Goal: Transaction & Acquisition: Purchase product/service

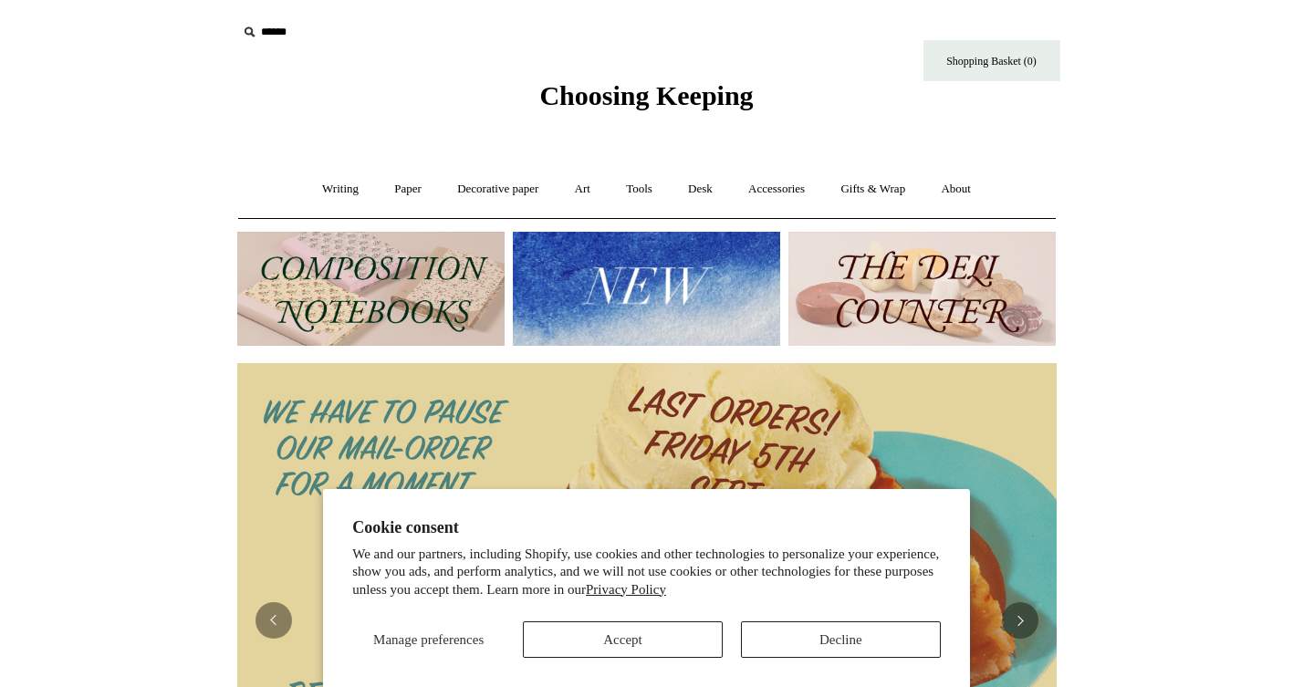
click at [607, 641] on button "Accept" at bounding box center [623, 640] width 200 height 37
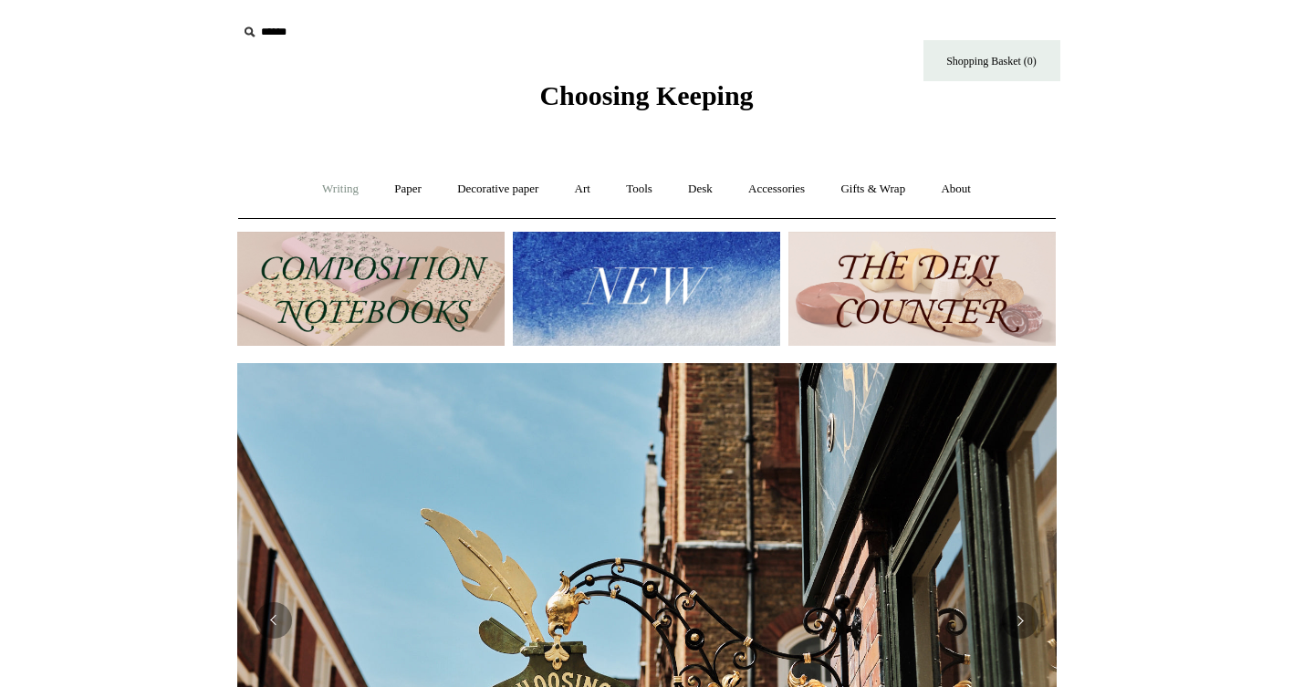
click at [324, 184] on link "Writing +" at bounding box center [340, 189] width 69 height 48
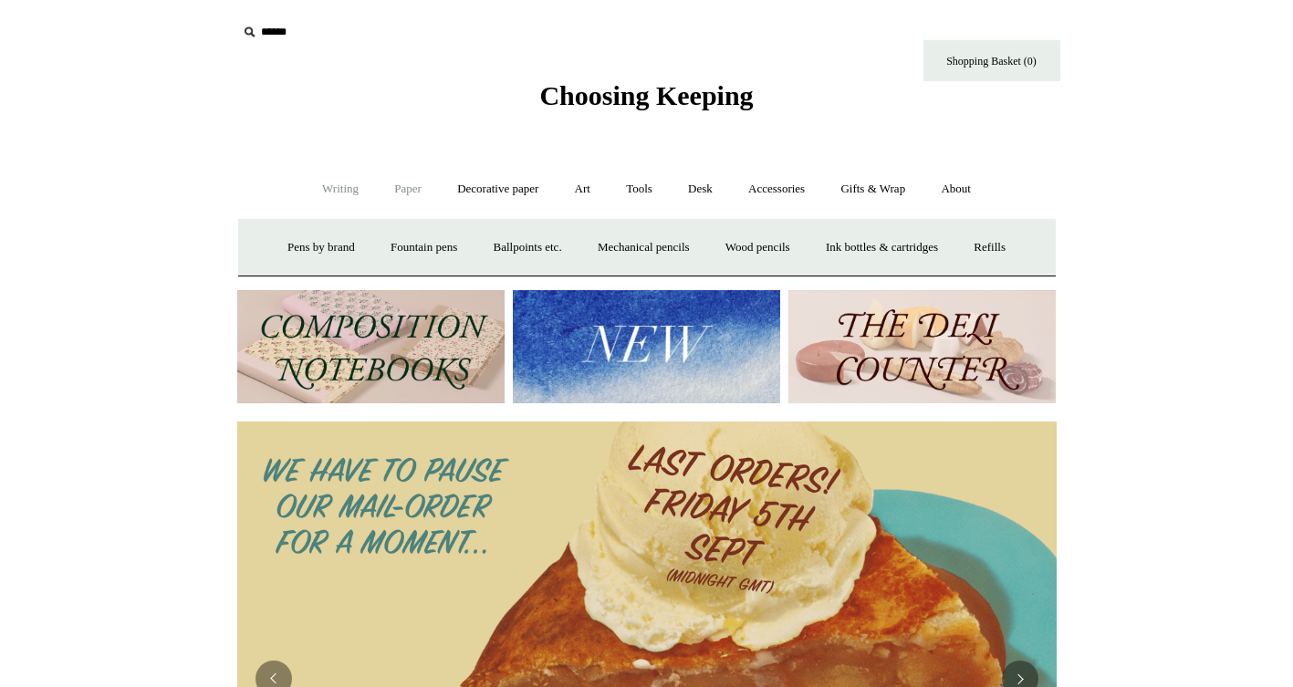
click at [393, 189] on link "Paper +" at bounding box center [408, 189] width 60 height 48
click at [374, 248] on link "Notebooks +" at bounding box center [392, 248] width 84 height 48
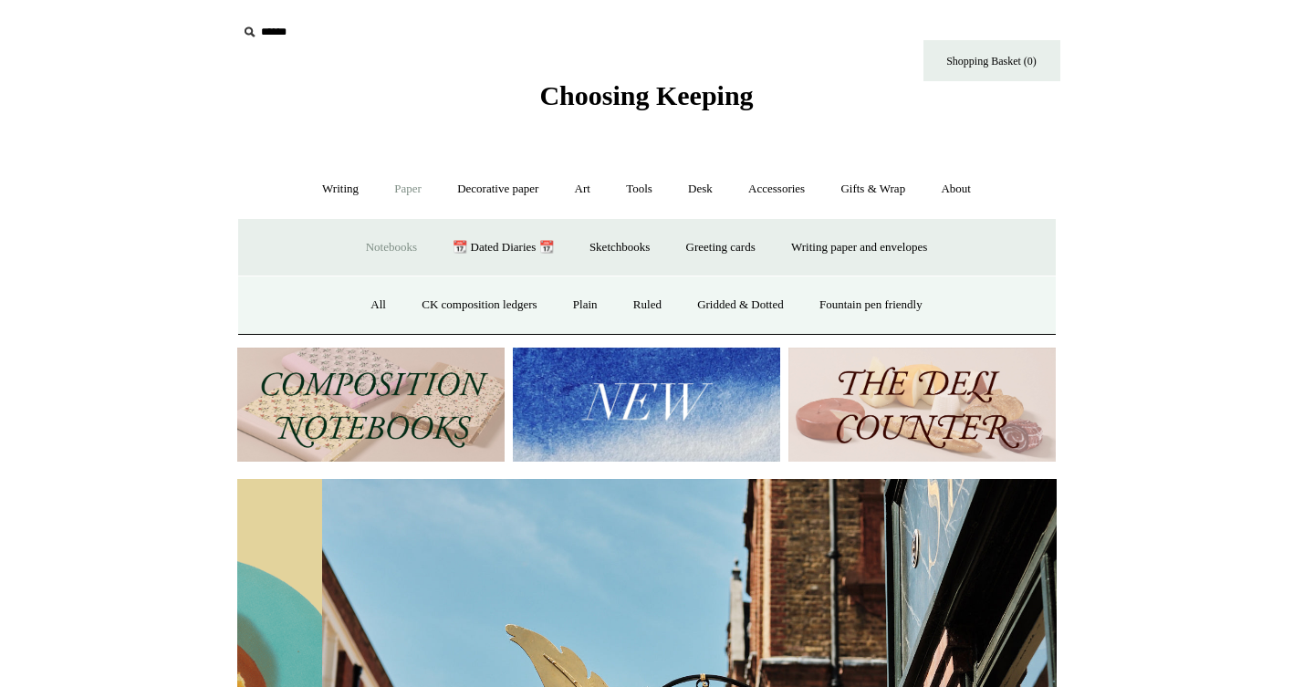
scroll to position [0, 820]
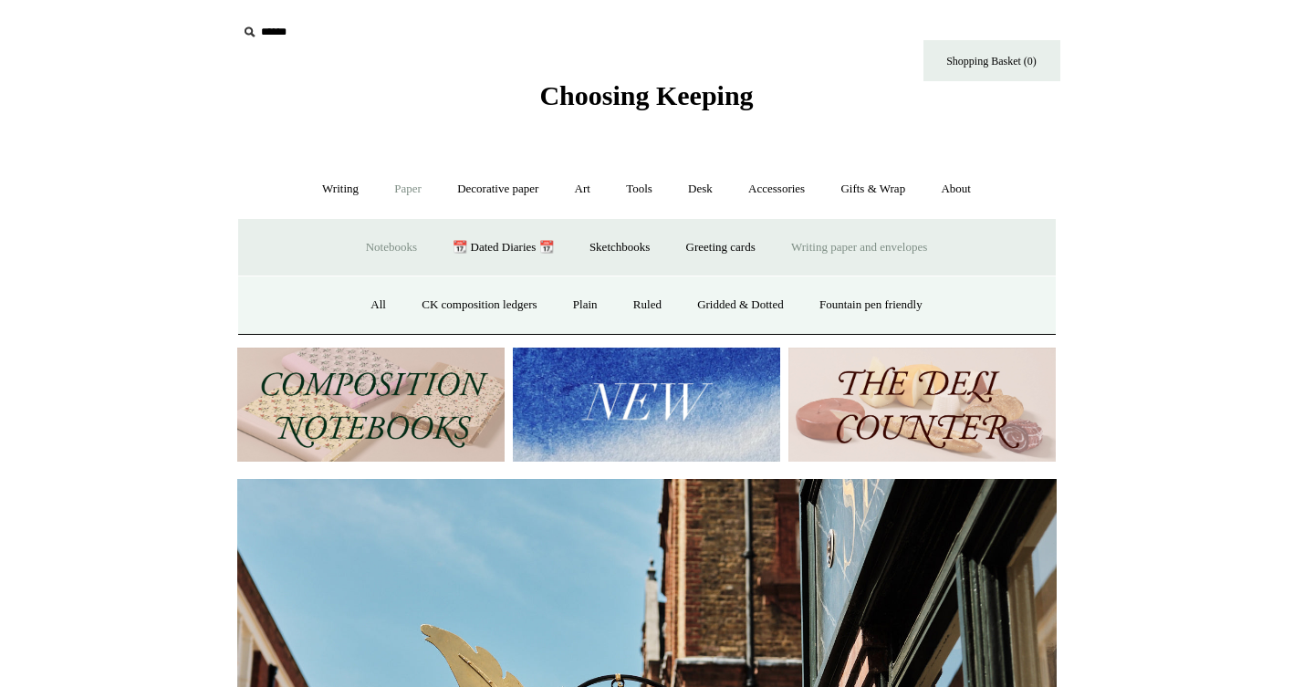
click at [866, 250] on link "Writing paper and envelopes +" at bounding box center [859, 248] width 169 height 48
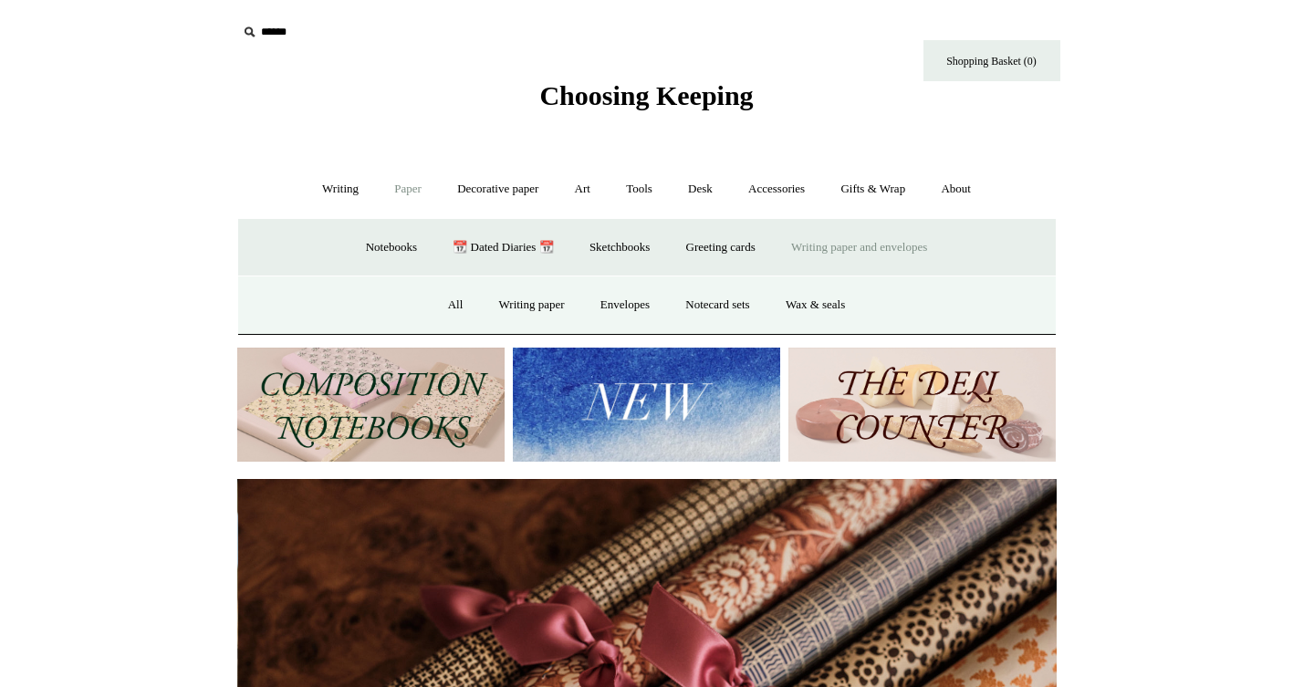
scroll to position [0, 1639]
click at [853, 246] on link "Writing paper and envelopes -" at bounding box center [859, 248] width 169 height 48
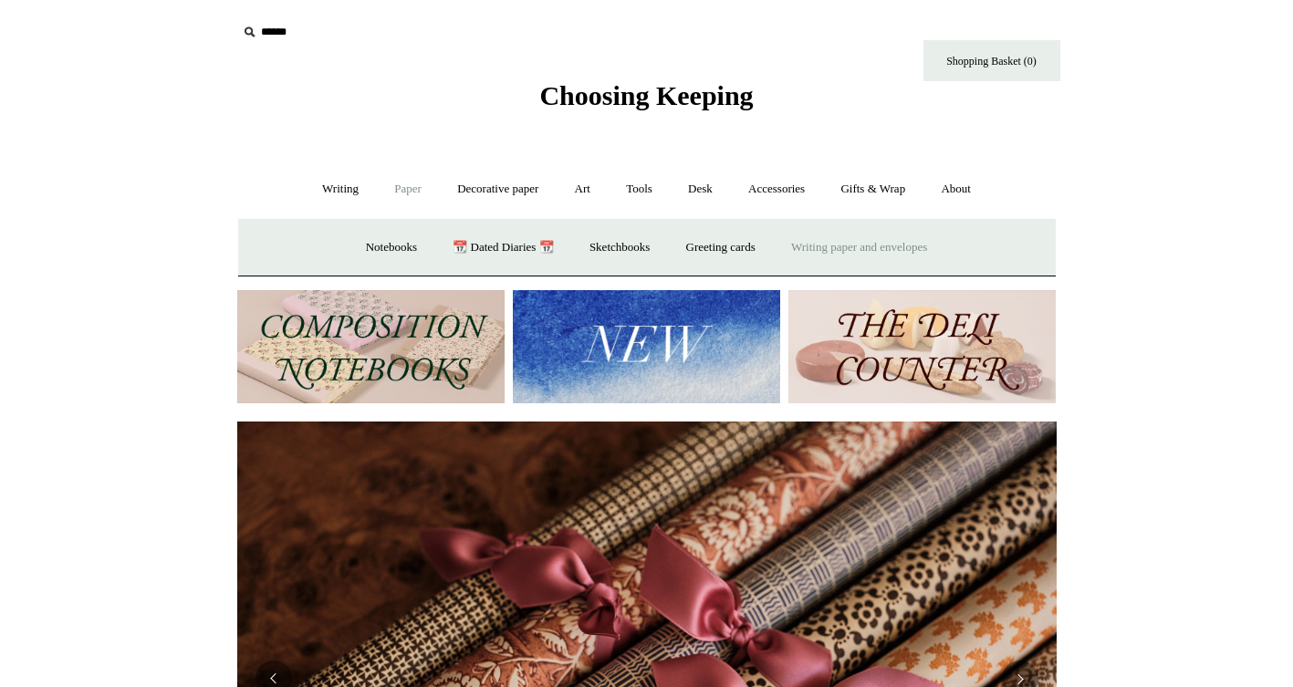
click at [853, 246] on link "Writing paper and envelopes +" at bounding box center [859, 248] width 169 height 48
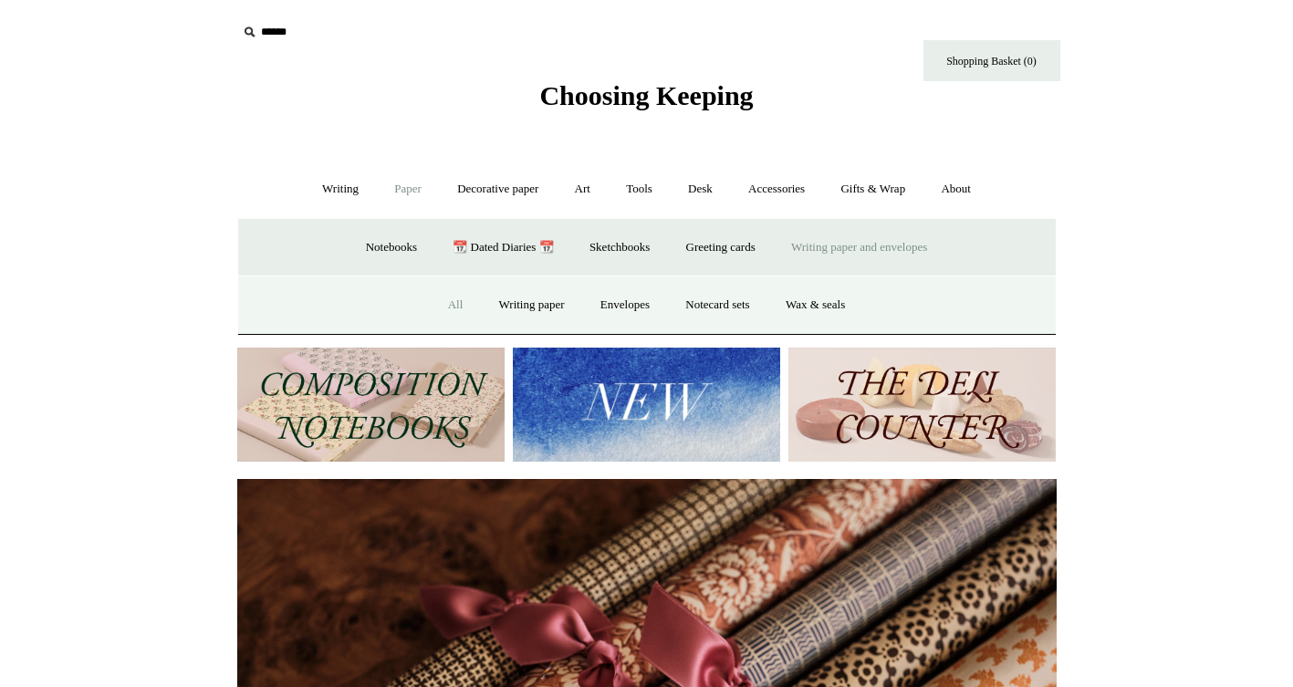
click at [444, 303] on link "All" at bounding box center [456, 305] width 48 height 48
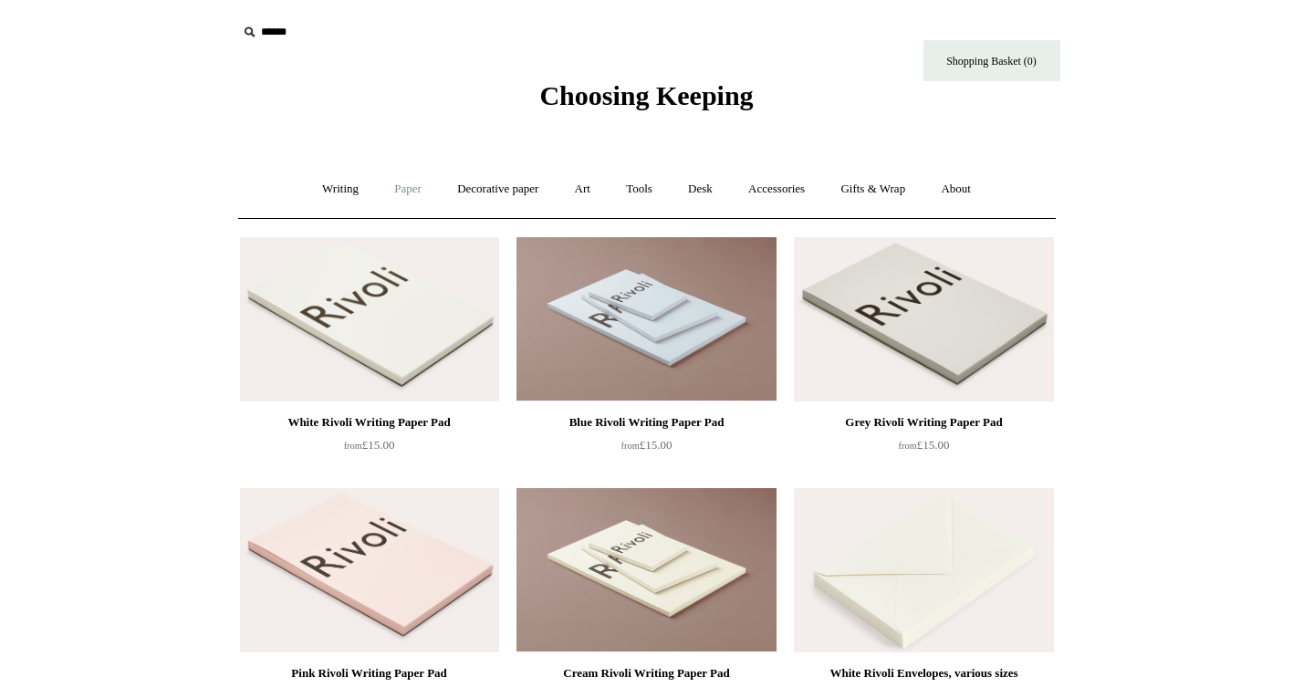
click at [387, 188] on link "Paper +" at bounding box center [408, 189] width 60 height 48
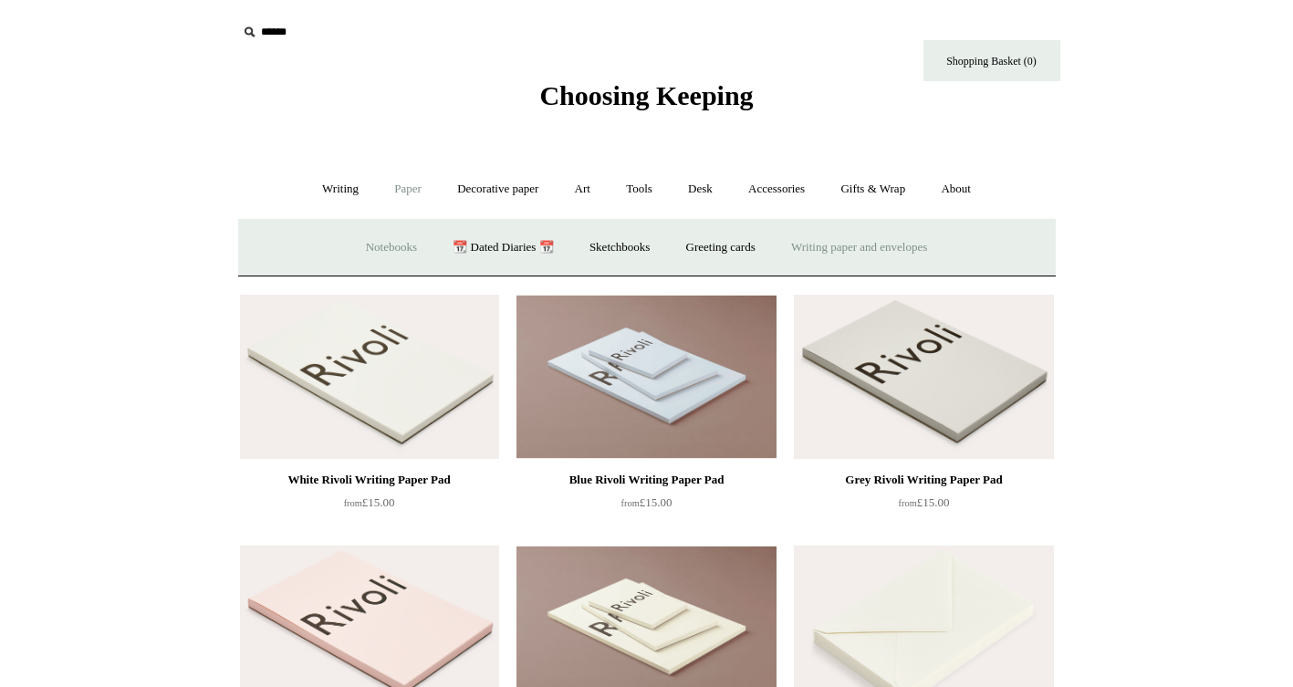
click at [370, 249] on link "Notebooks +" at bounding box center [392, 248] width 84 height 48
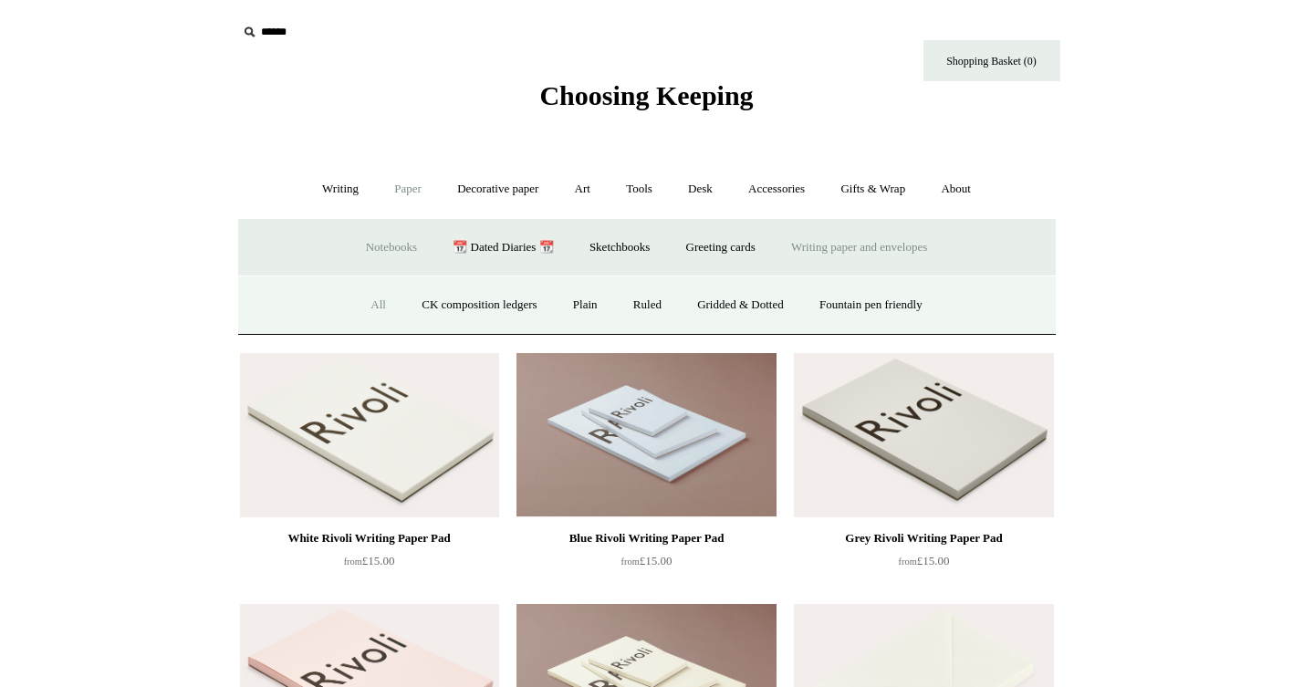
click at [361, 326] on link "All" at bounding box center [378, 305] width 48 height 48
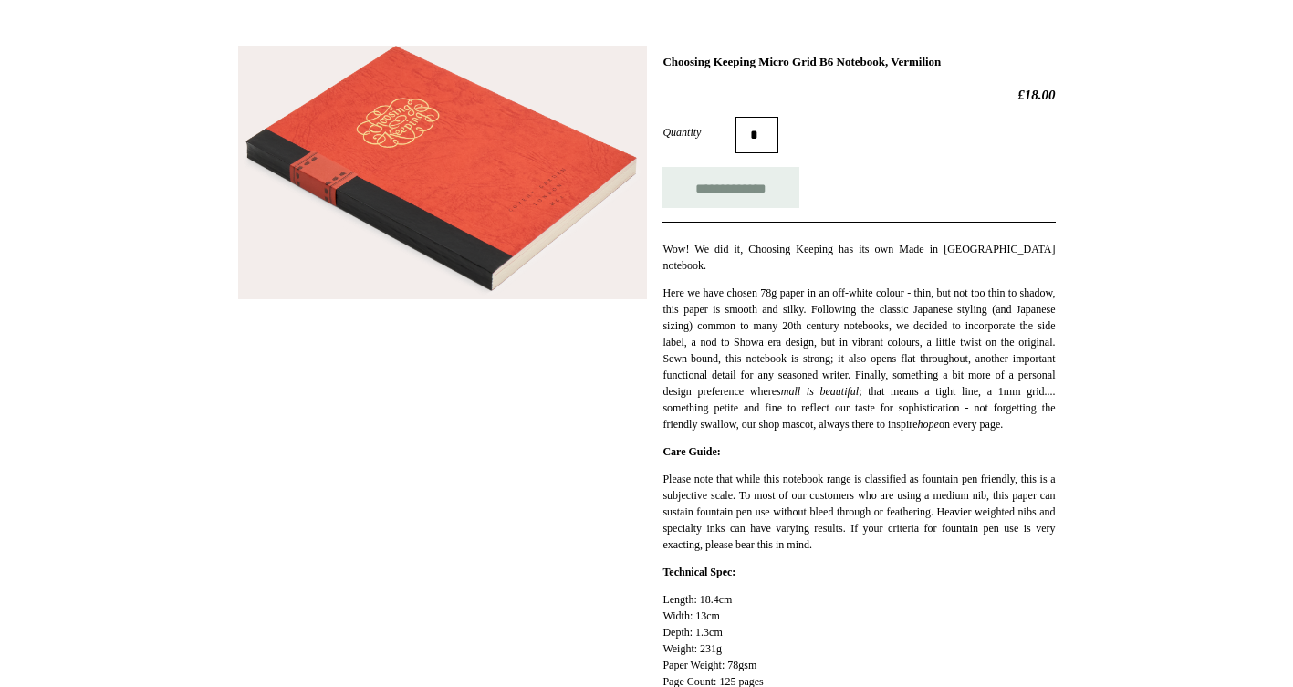
scroll to position [812, 0]
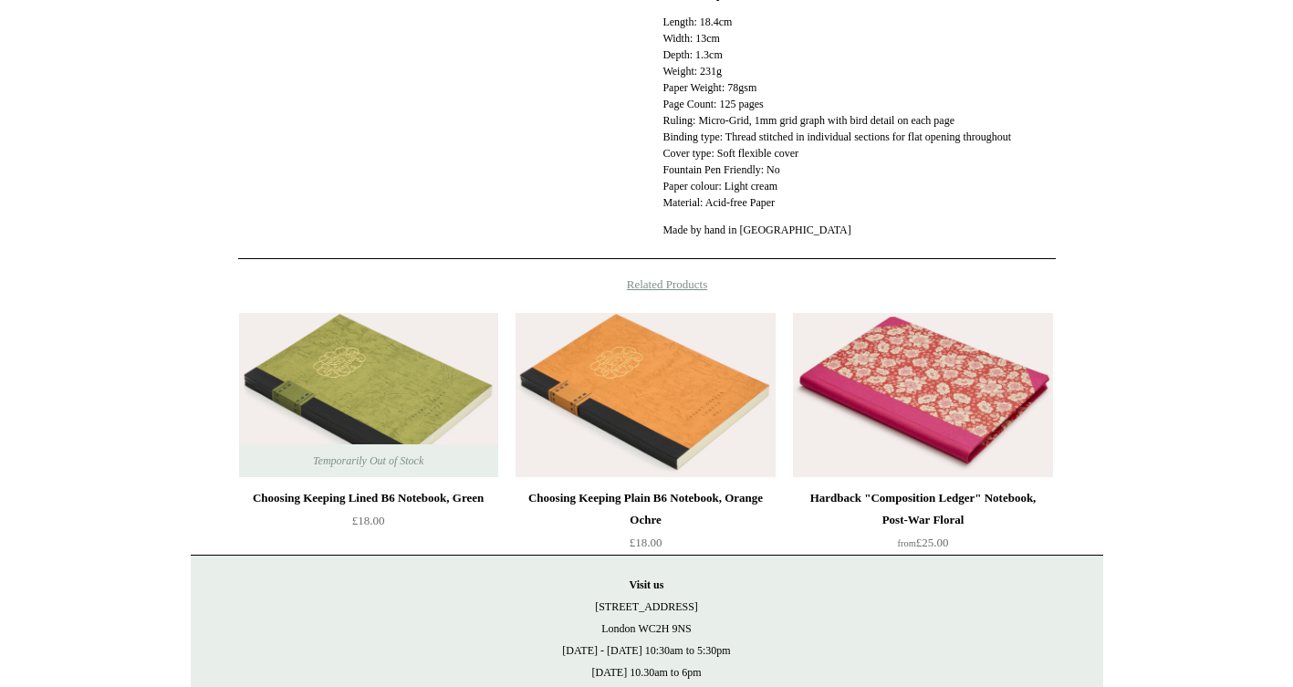
click at [638, 414] on img at bounding box center [645, 395] width 259 height 164
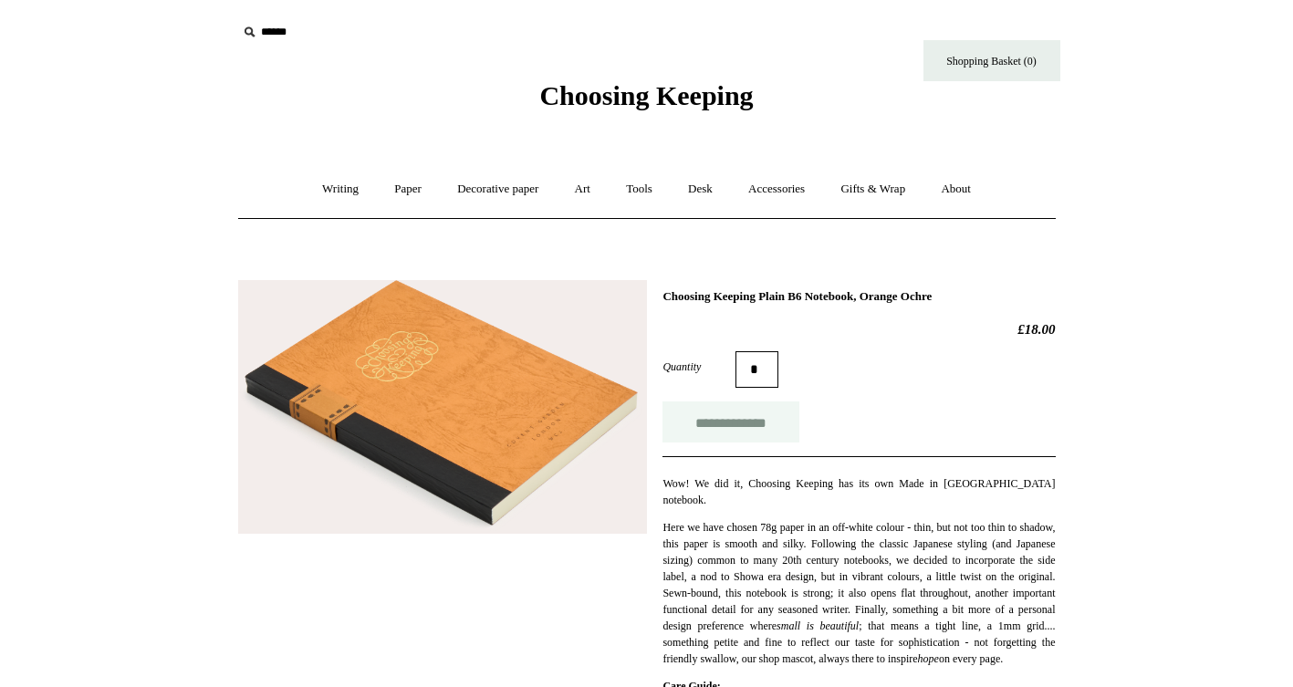
click at [720, 419] on input "**********" at bounding box center [731, 422] width 137 height 41
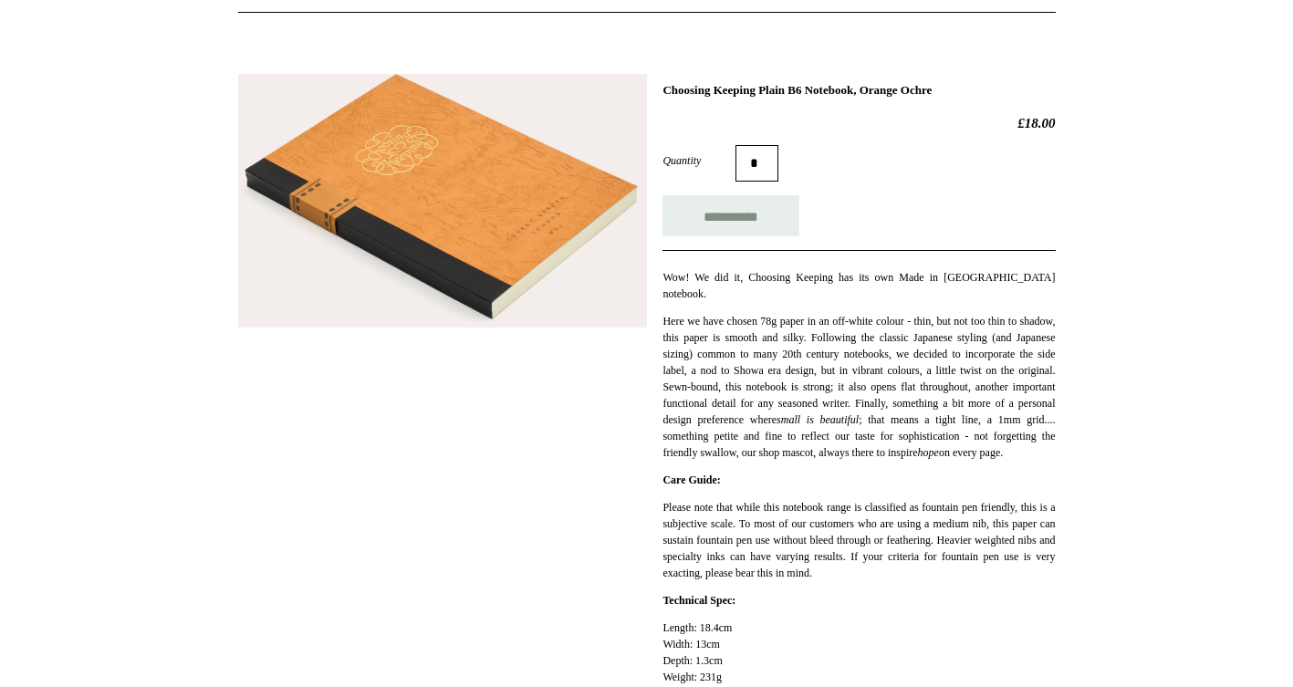
scroll to position [209, 1]
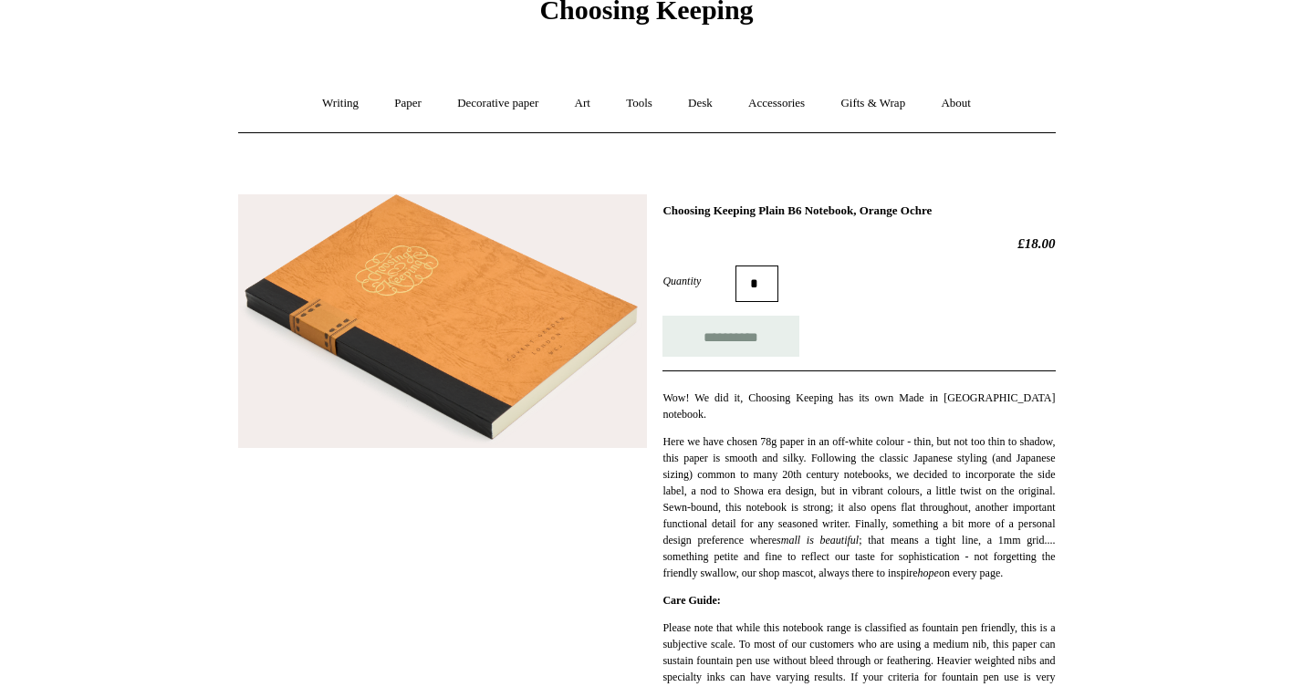
type input "**********"
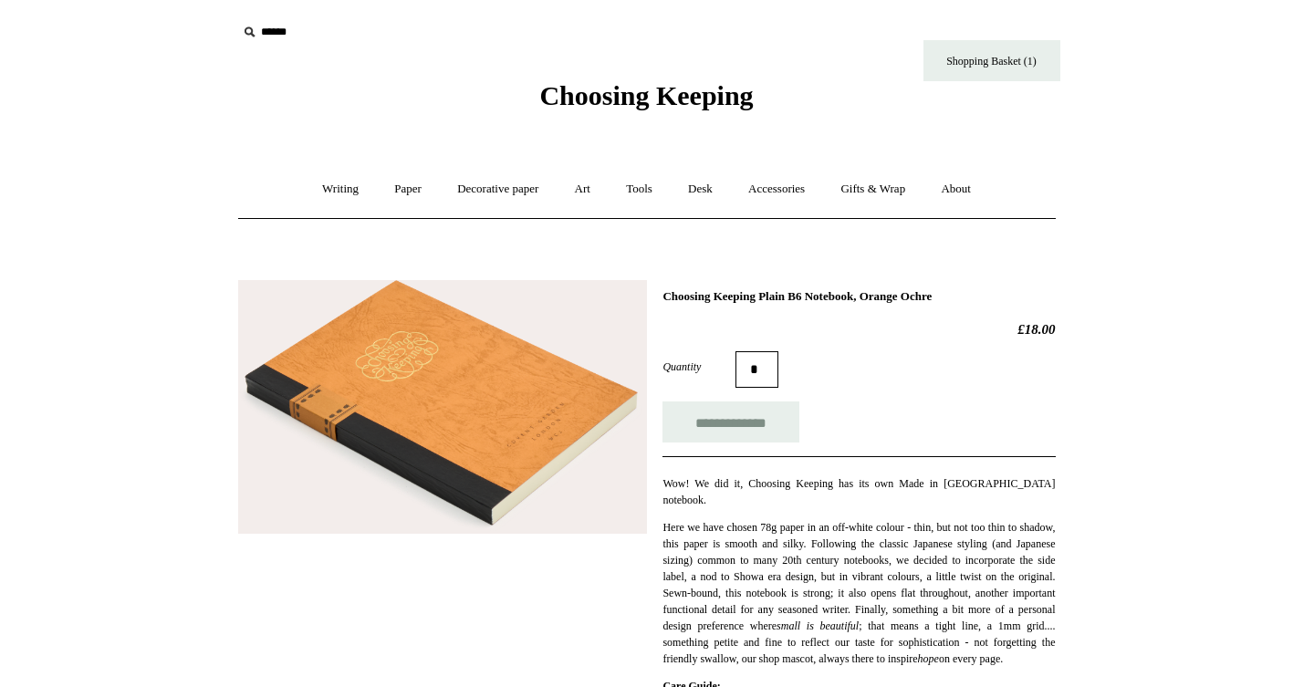
scroll to position [0, 0]
click at [396, 181] on link "Paper +" at bounding box center [408, 189] width 60 height 48
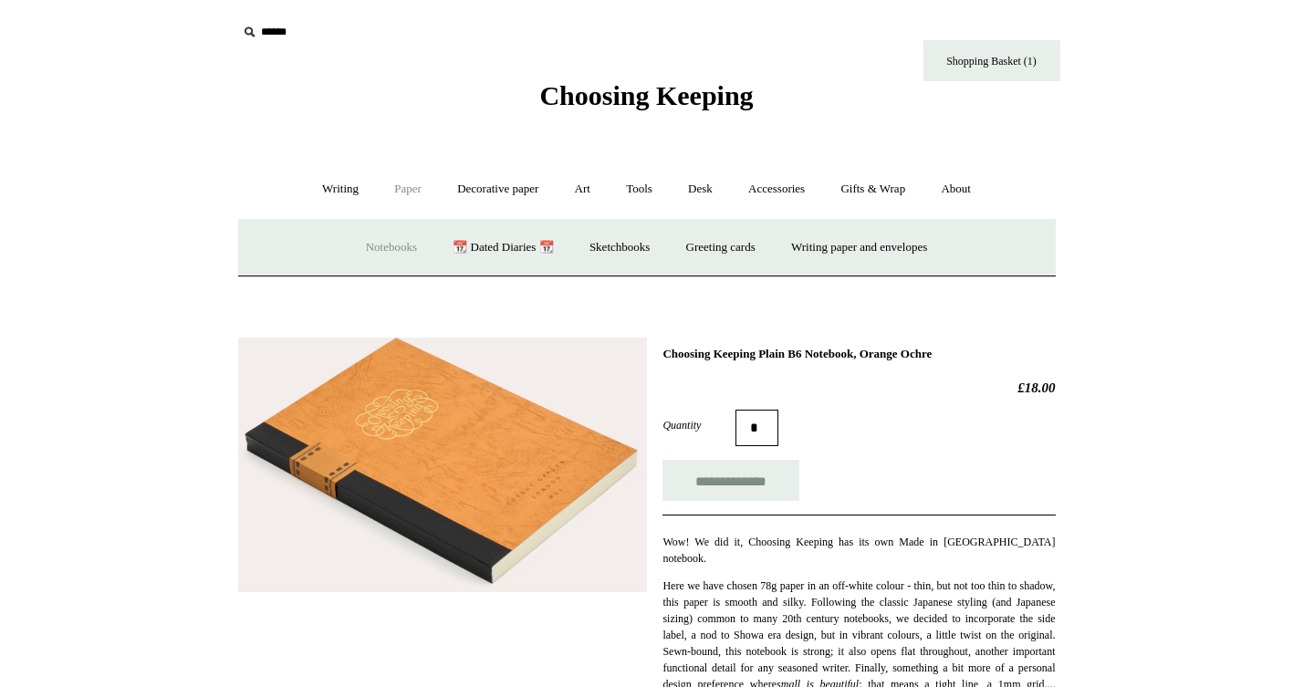
click at [387, 246] on link "Notebooks +" at bounding box center [392, 248] width 84 height 48
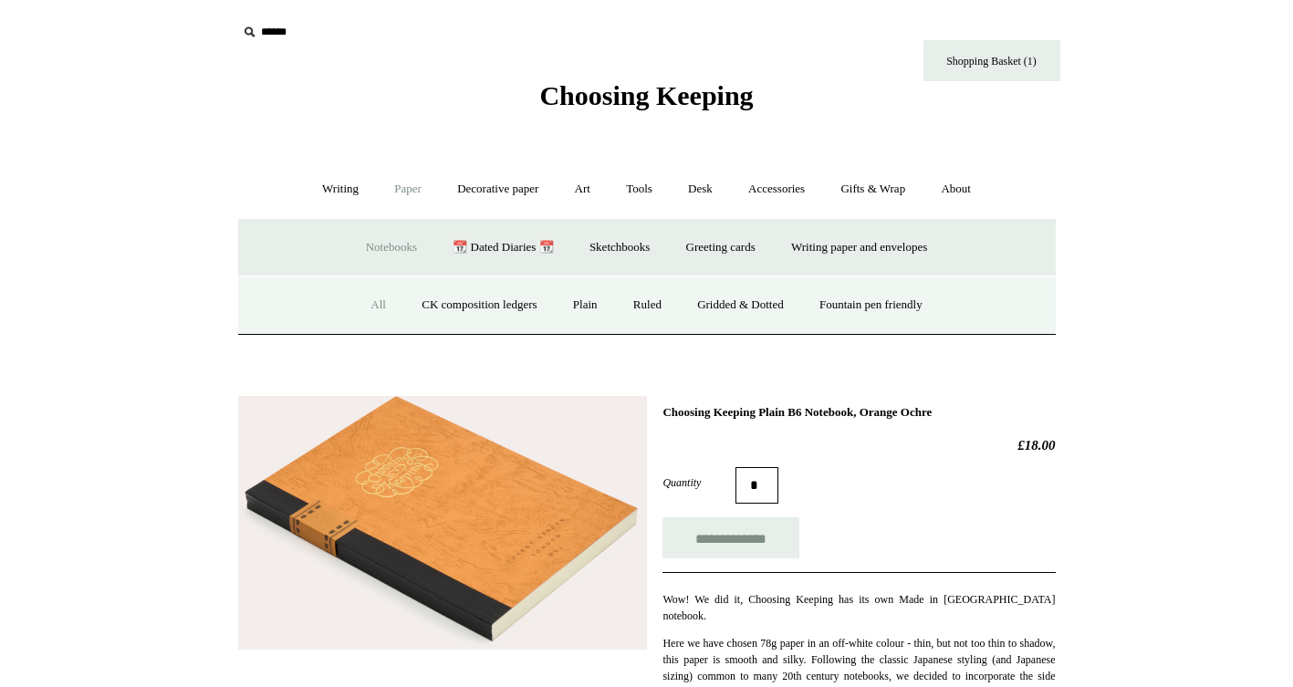
click at [359, 300] on link "All" at bounding box center [378, 305] width 48 height 48
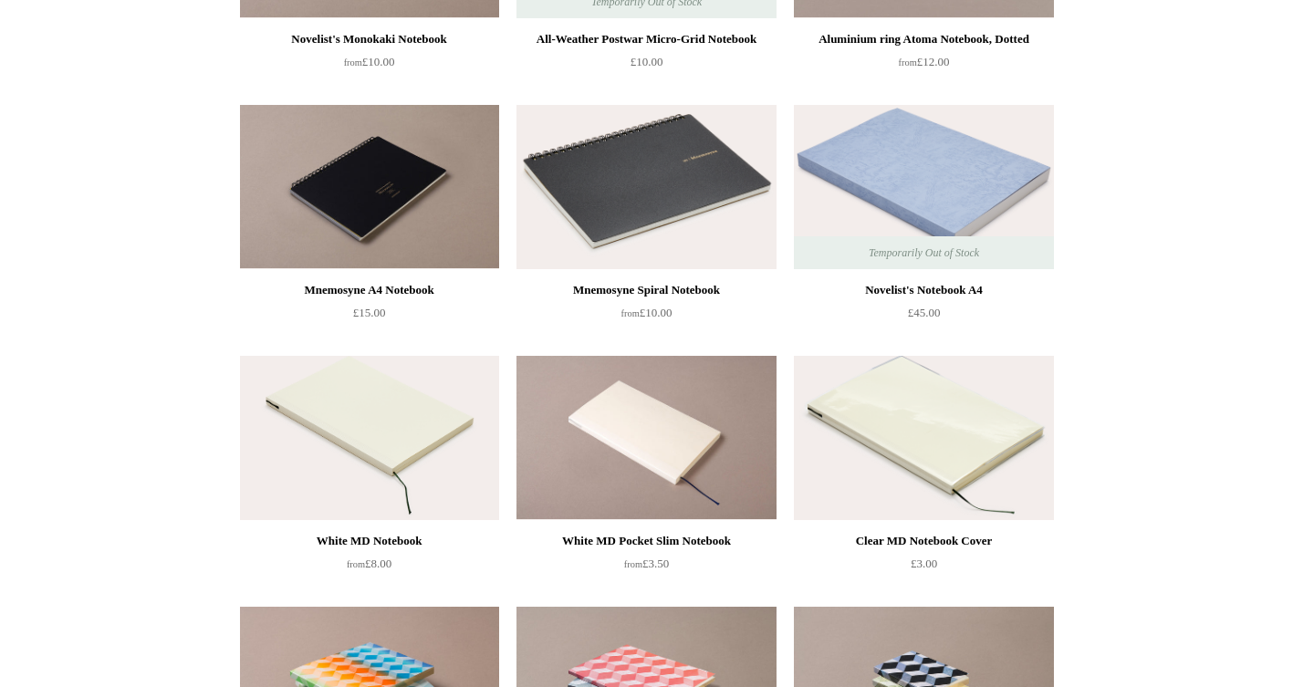
scroll to position [4149, 0]
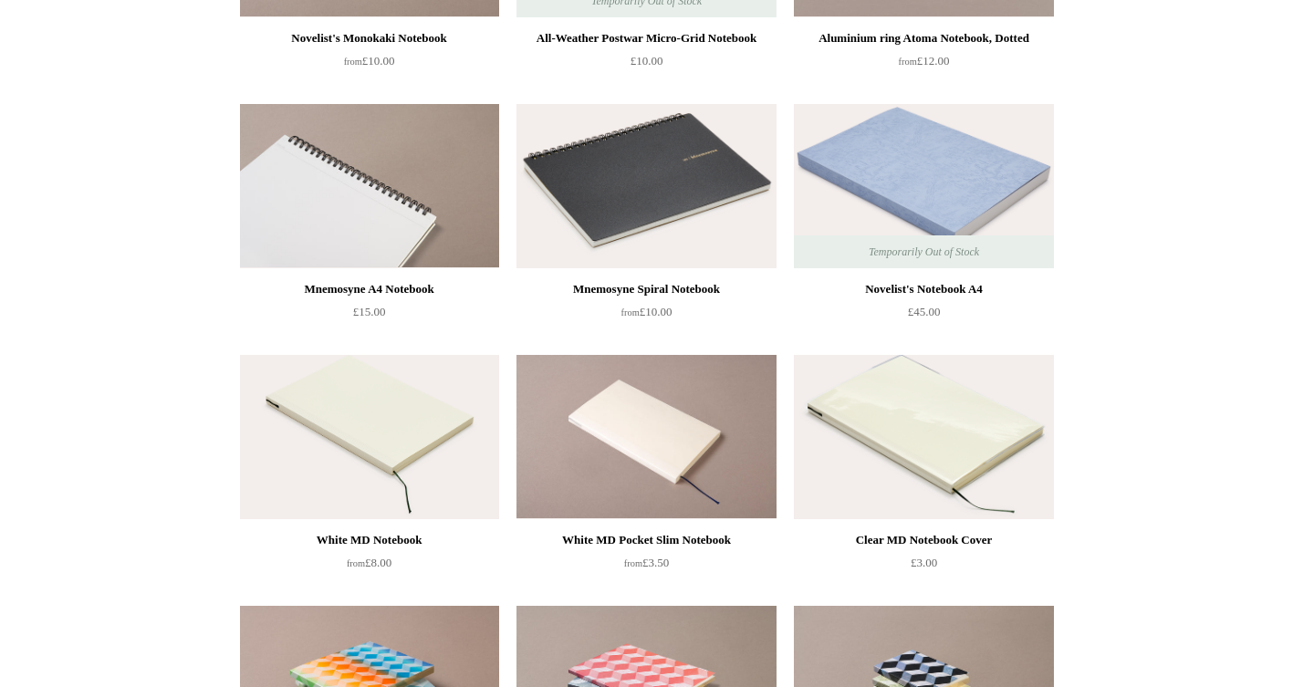
click at [376, 202] on img at bounding box center [369, 186] width 259 height 164
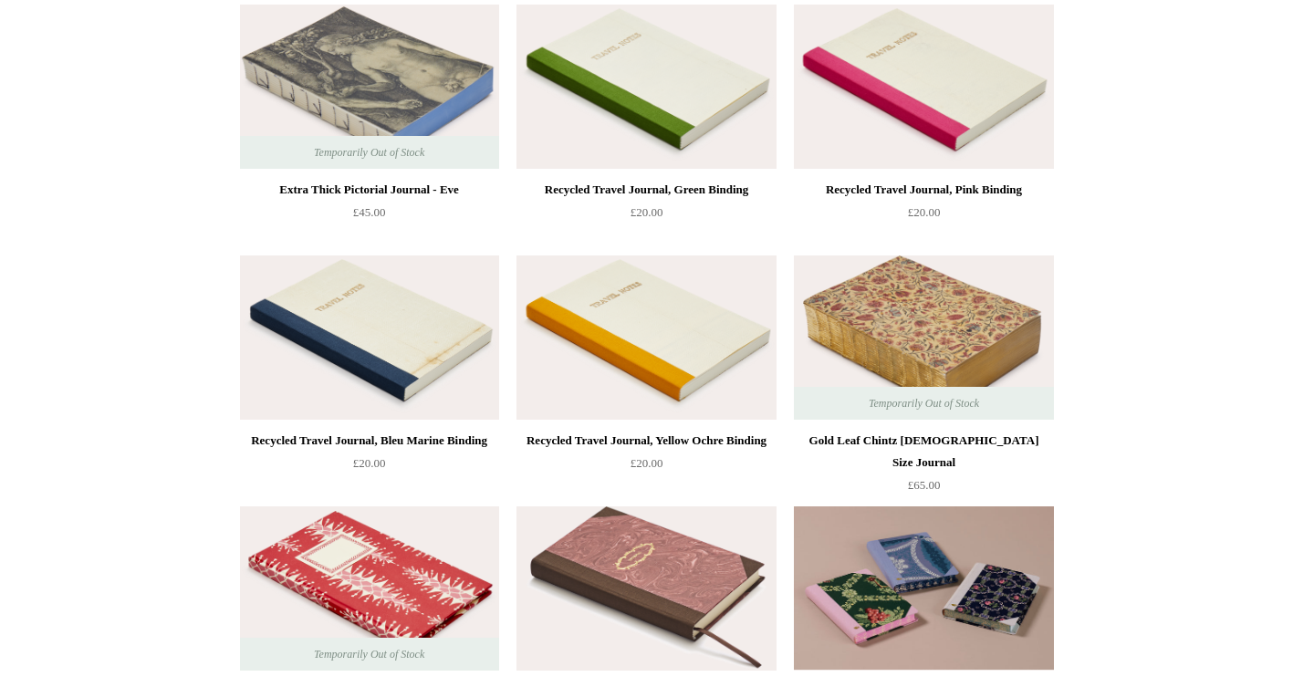
scroll to position [6102, 0]
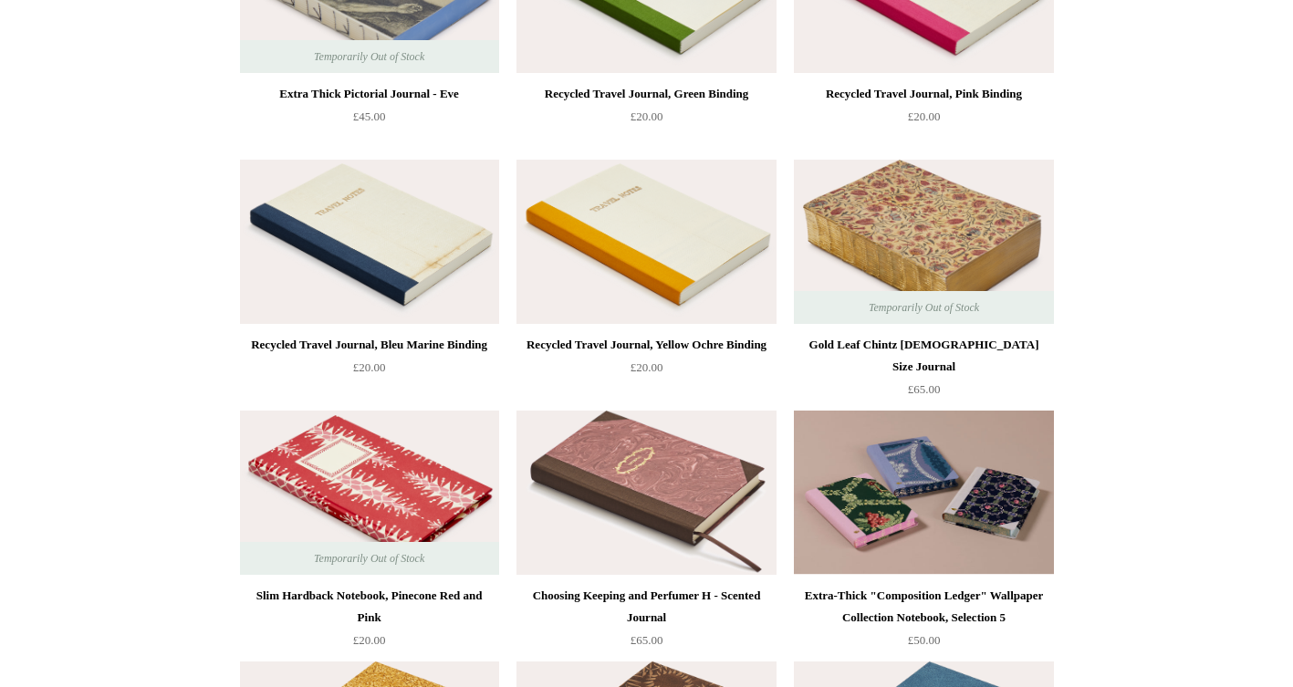
click at [913, 229] on img at bounding box center [923, 242] width 259 height 164
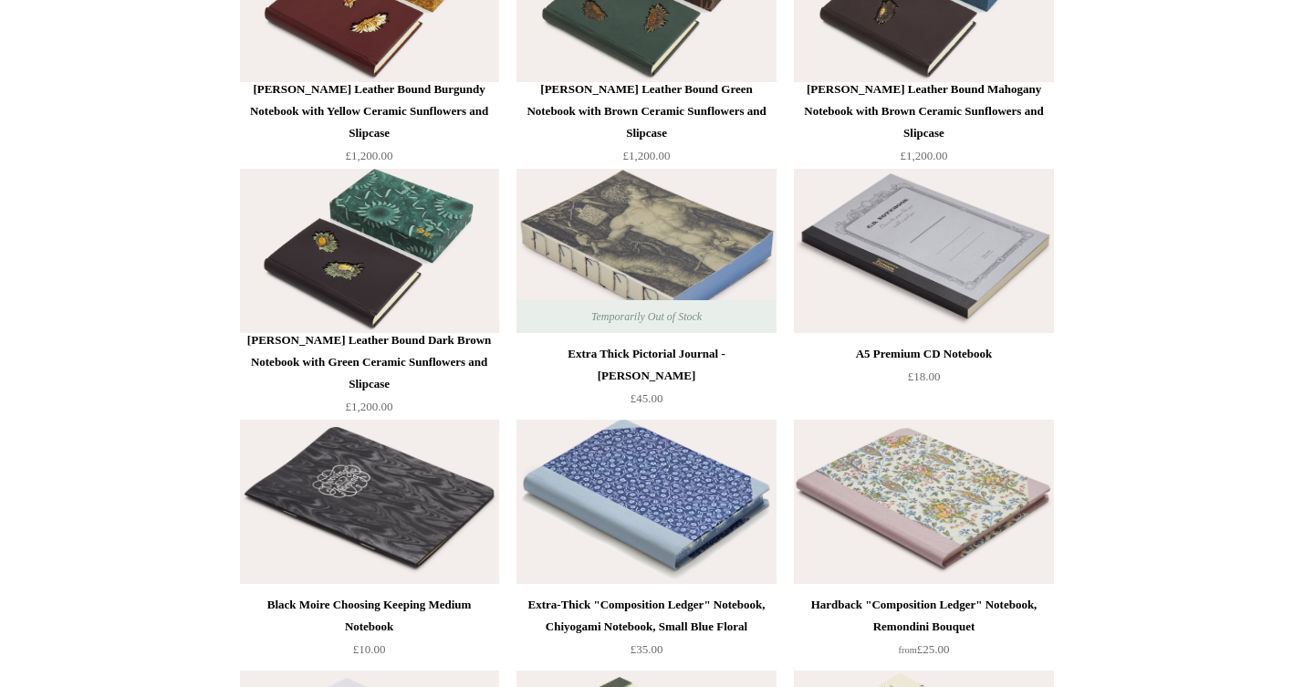
scroll to position [6904, 0]
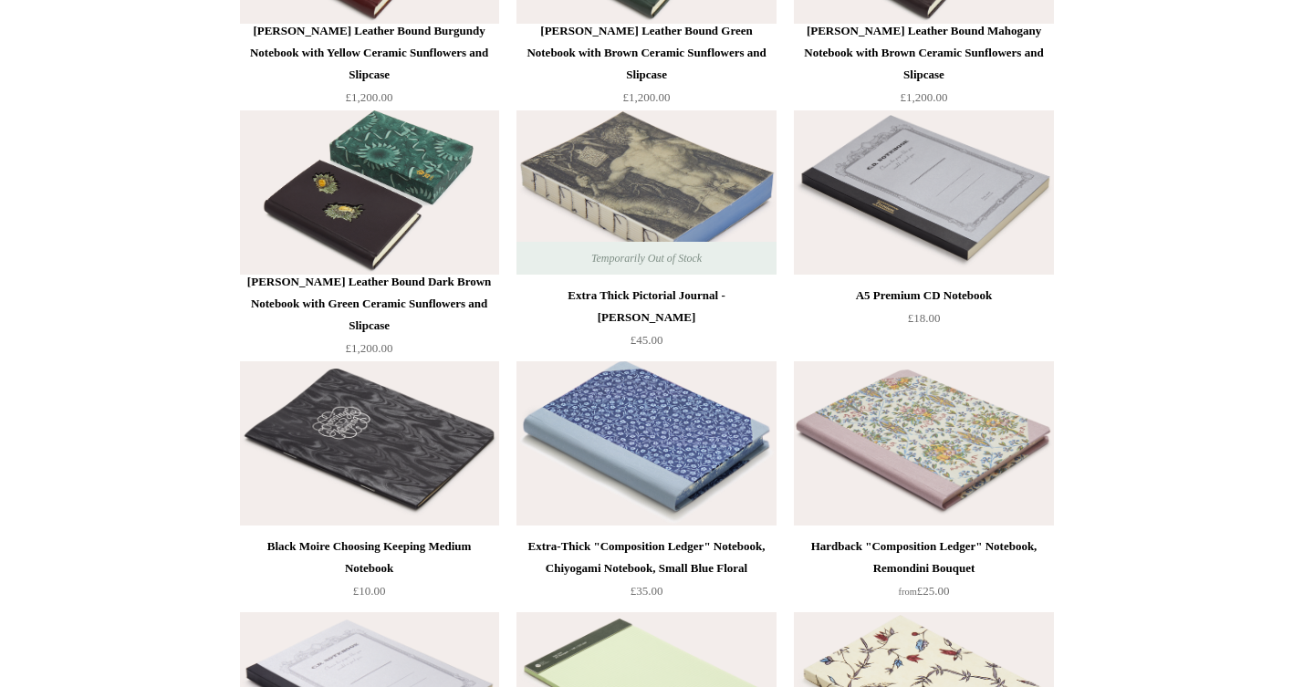
click at [618, 171] on img at bounding box center [646, 192] width 259 height 164
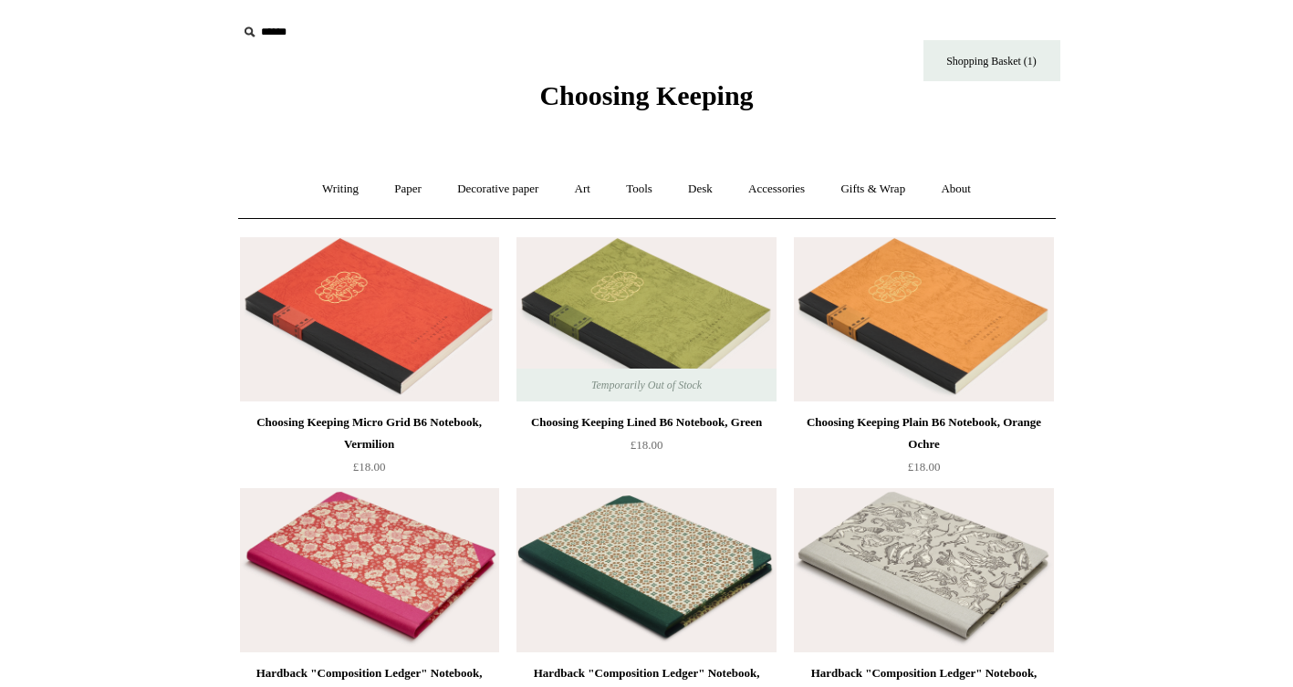
scroll to position [0, 0]
click at [647, 183] on link "Tools +" at bounding box center [639, 189] width 59 height 48
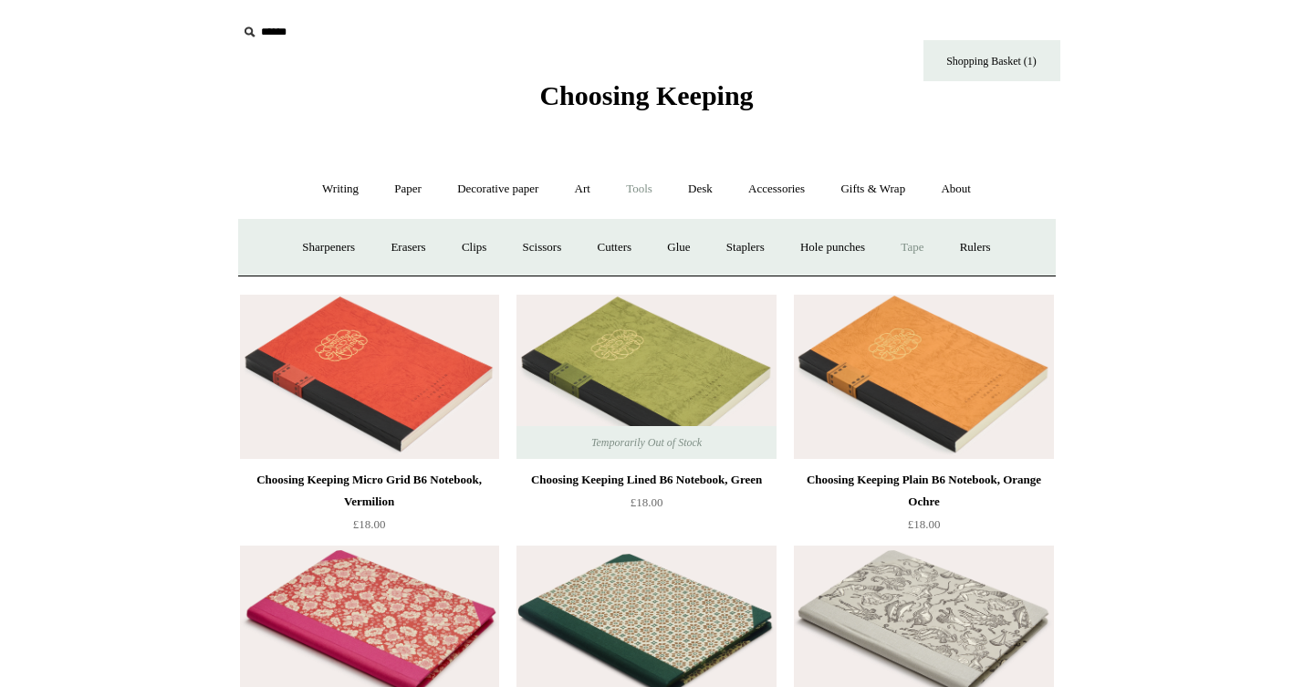
click at [922, 246] on link "Tape +" at bounding box center [912, 248] width 56 height 48
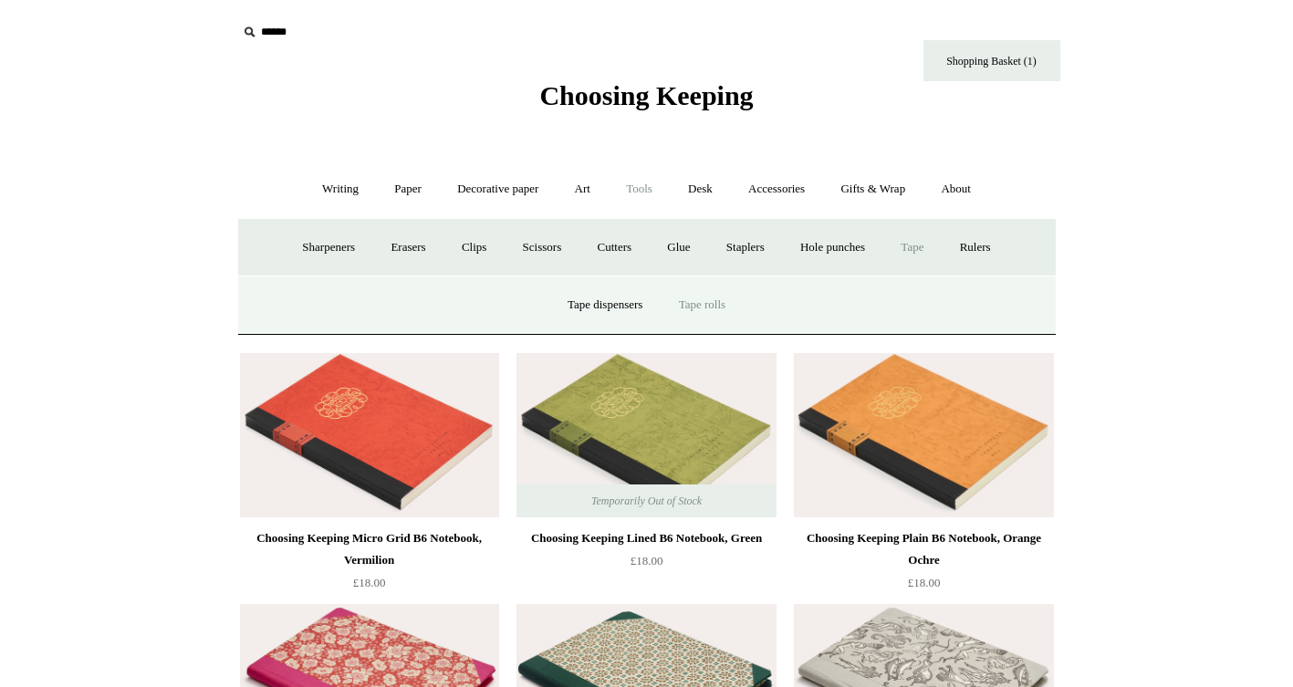
click at [700, 299] on link "Tape rolls" at bounding box center [702, 305] width 79 height 48
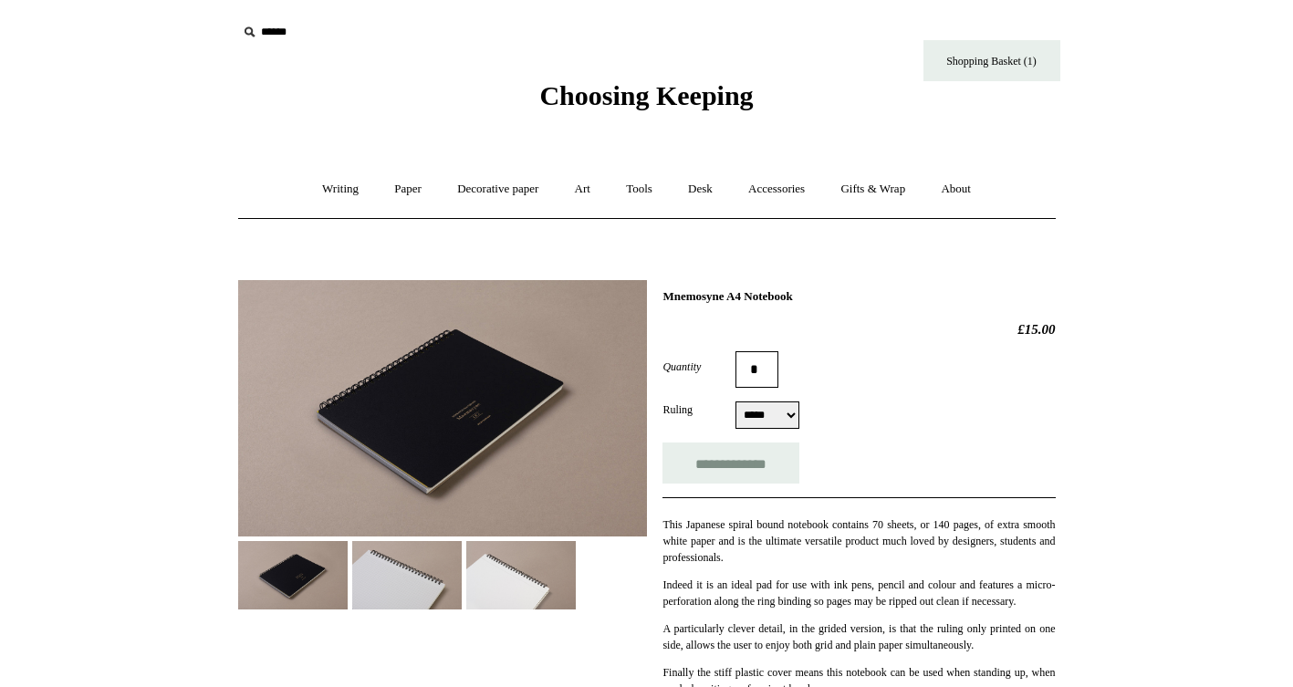
click at [766, 375] on input "*" at bounding box center [757, 369] width 43 height 37
type input "*"
click at [739, 458] on input "**********" at bounding box center [731, 463] width 137 height 41
type input "**********"
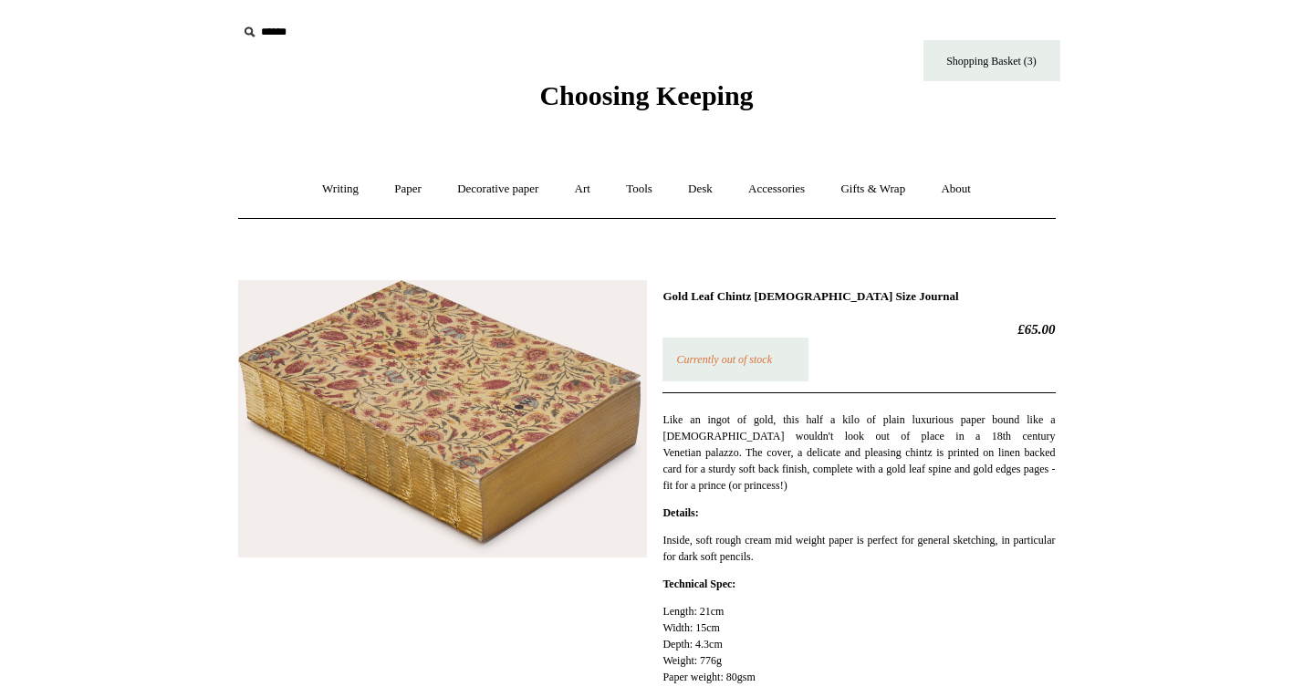
click at [518, 438] on img at bounding box center [442, 418] width 409 height 277
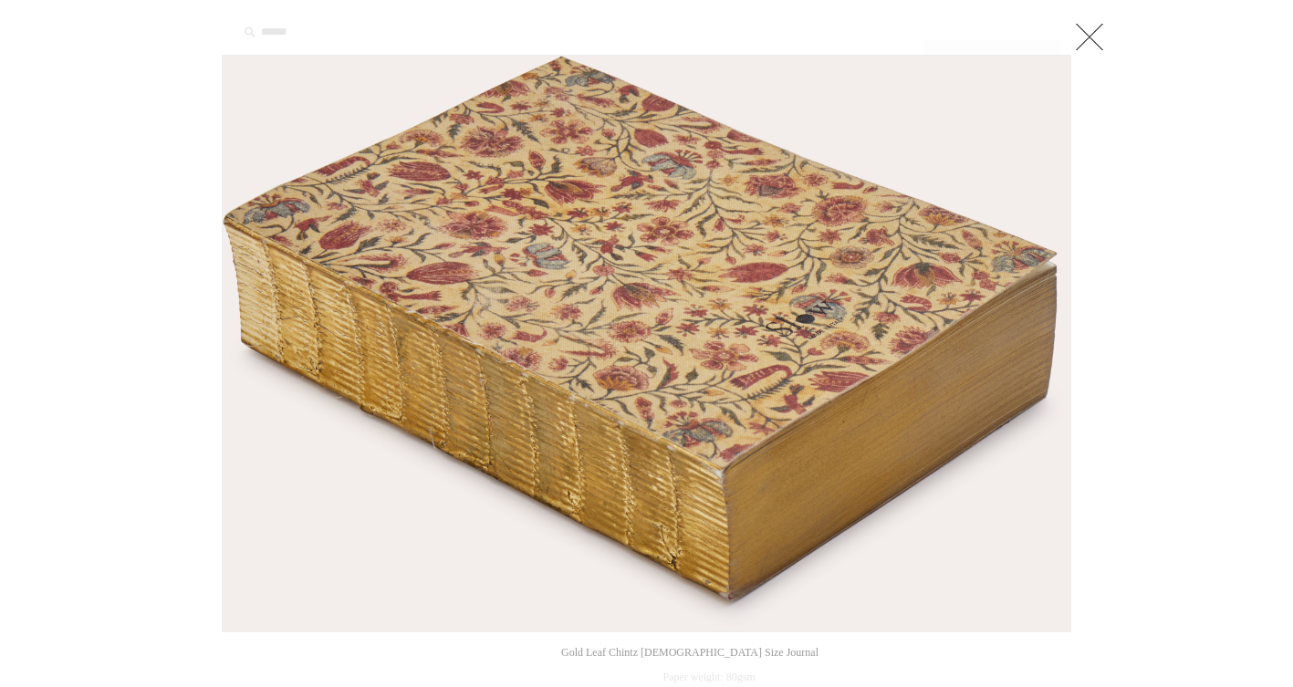
click at [1094, 30] on link at bounding box center [1090, 36] width 37 height 37
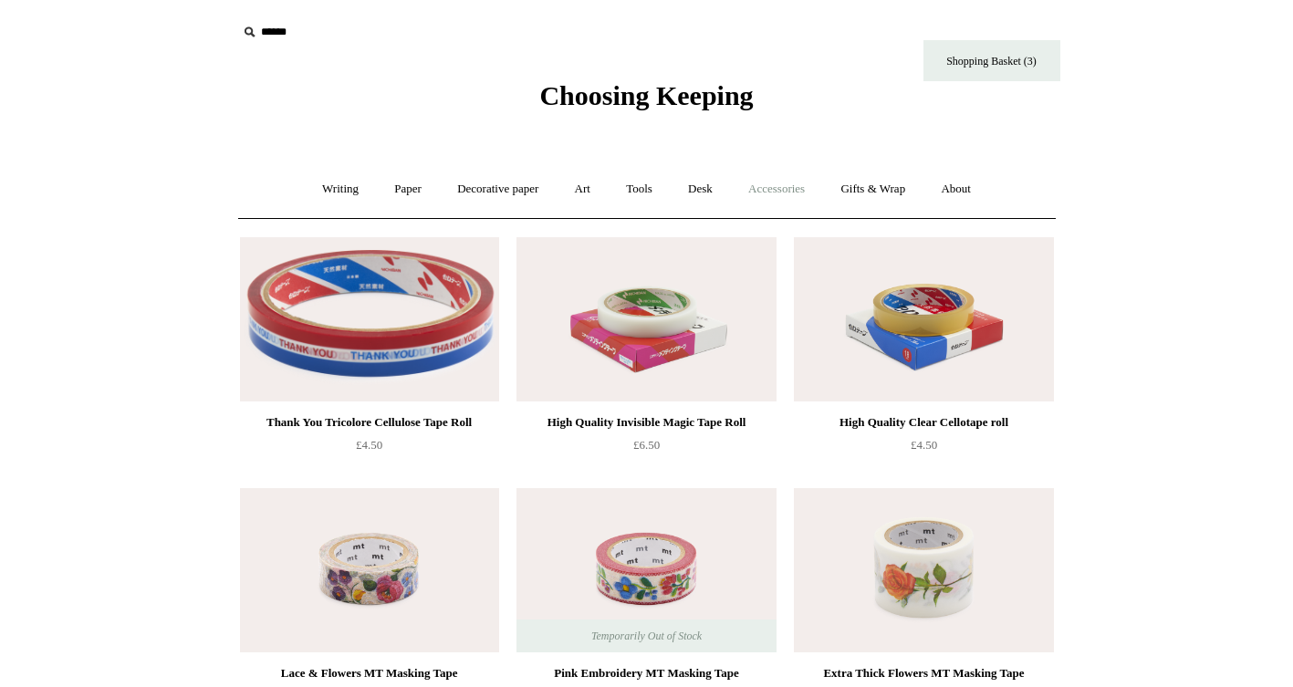
click at [785, 188] on link "Accessories +" at bounding box center [776, 189] width 89 height 48
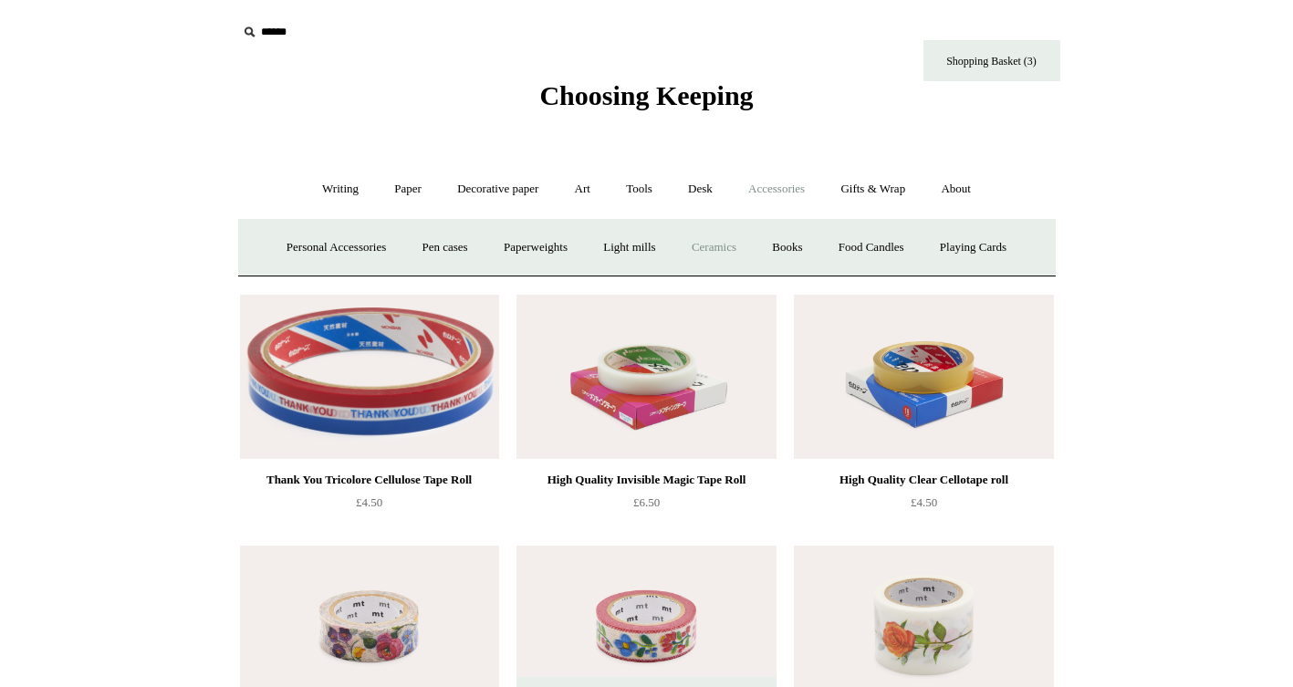
click at [720, 246] on link "Ceramics +" at bounding box center [714, 248] width 78 height 48
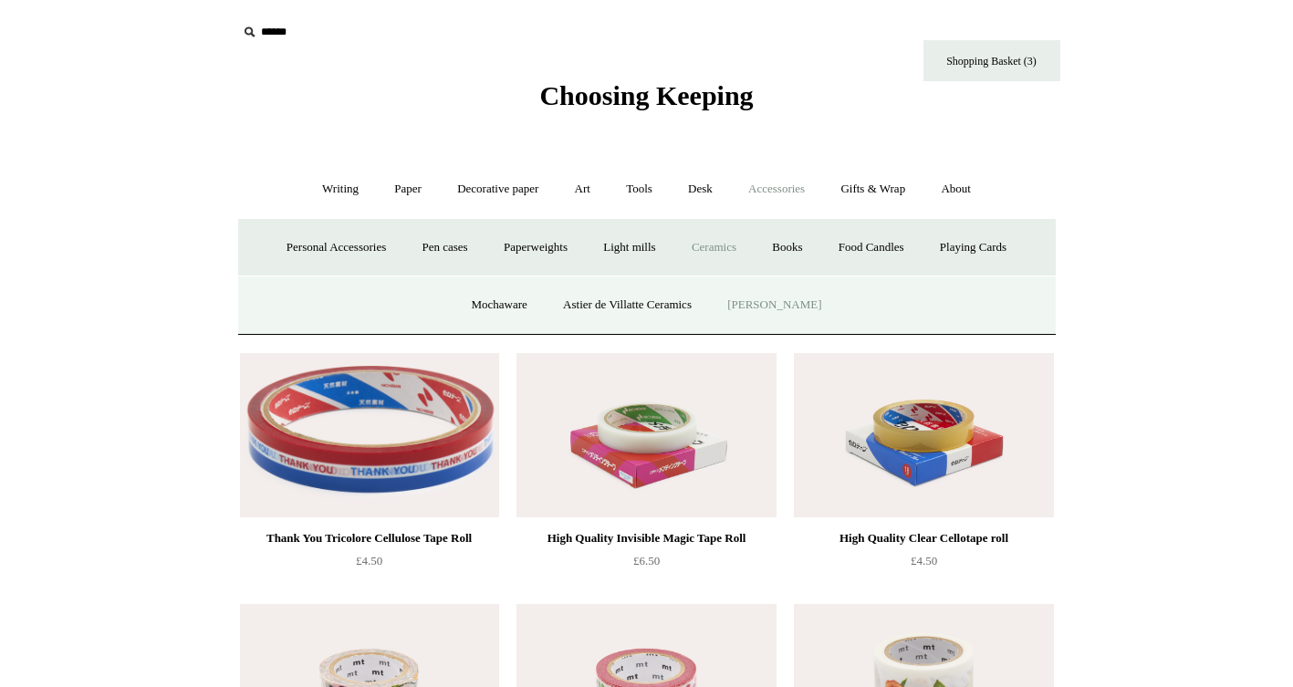
click at [757, 300] on link "[PERSON_NAME]" at bounding box center [774, 305] width 127 height 48
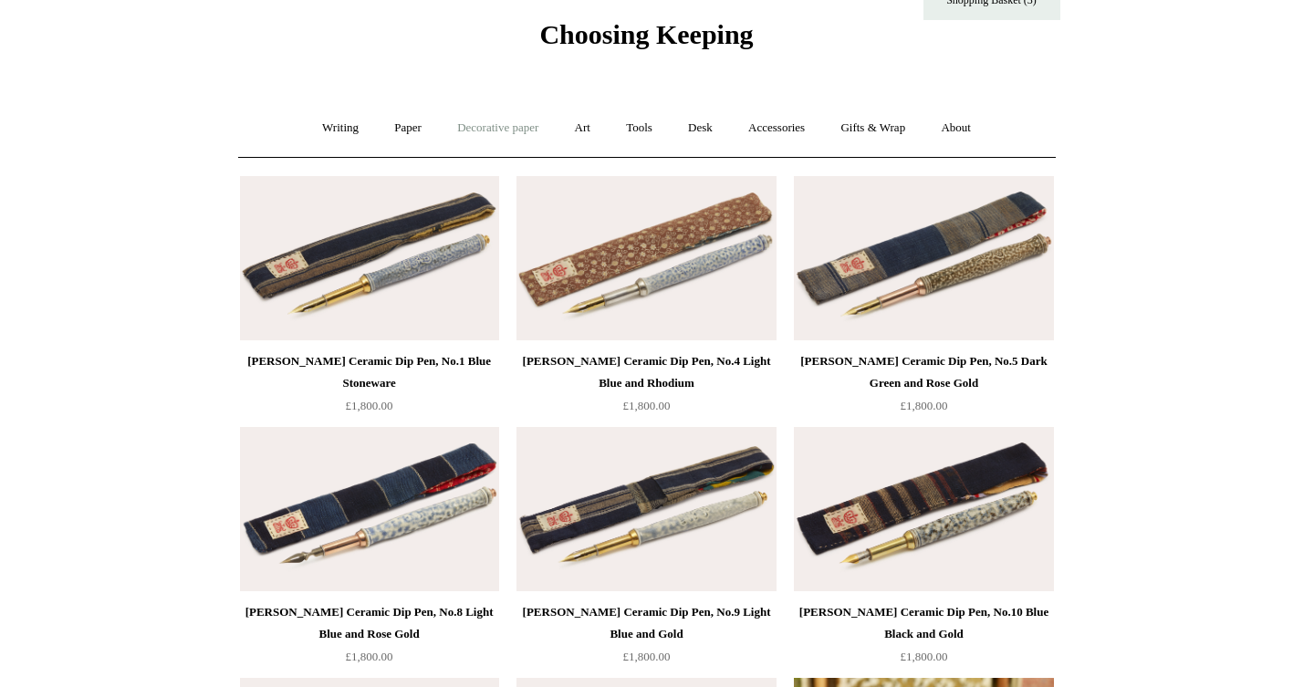
scroll to position [62, 0]
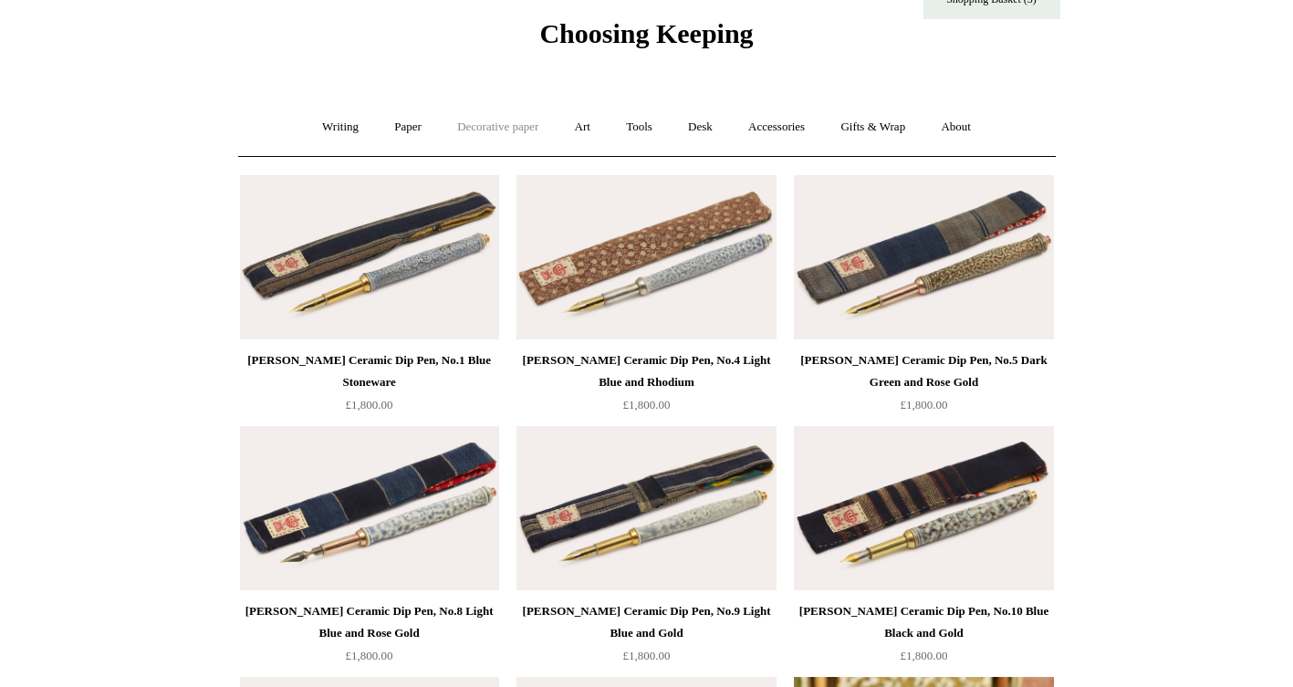
click at [495, 130] on link "Decorative paper +" at bounding box center [498, 127] width 114 height 48
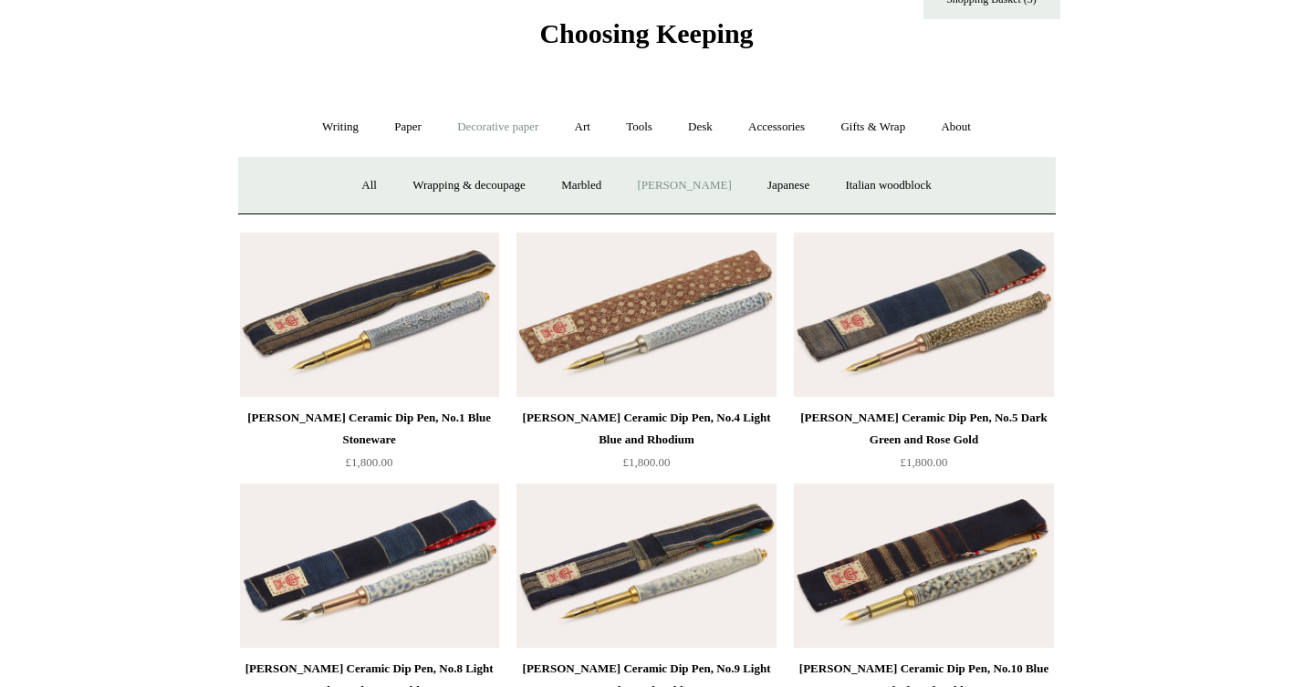
click at [675, 183] on link "[PERSON_NAME]" at bounding box center [684, 186] width 127 height 48
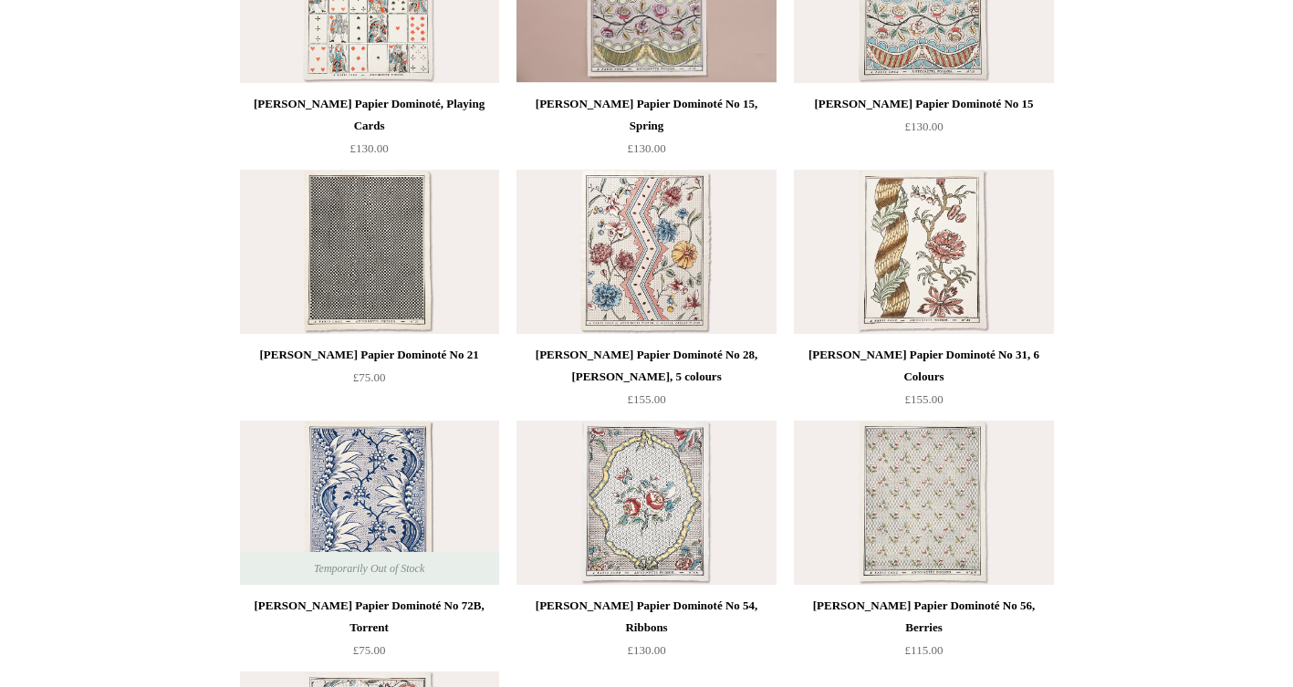
scroll to position [497, 0]
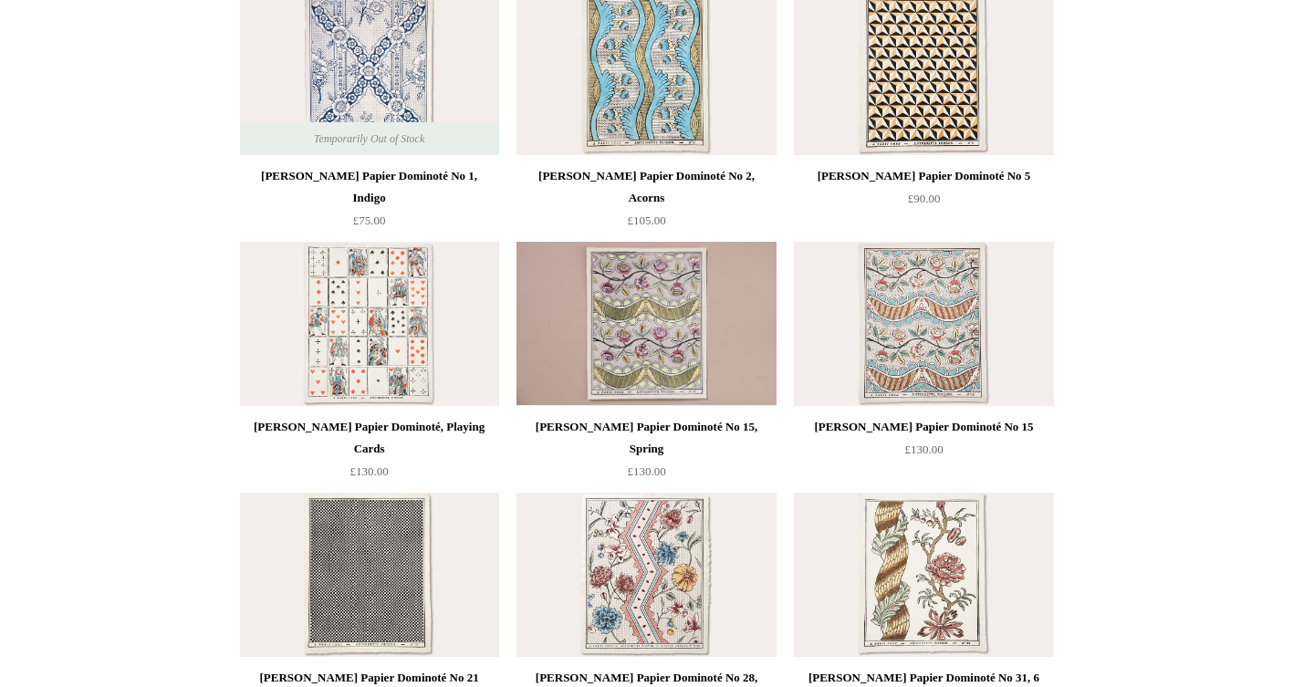
click at [904, 318] on img at bounding box center [923, 324] width 259 height 164
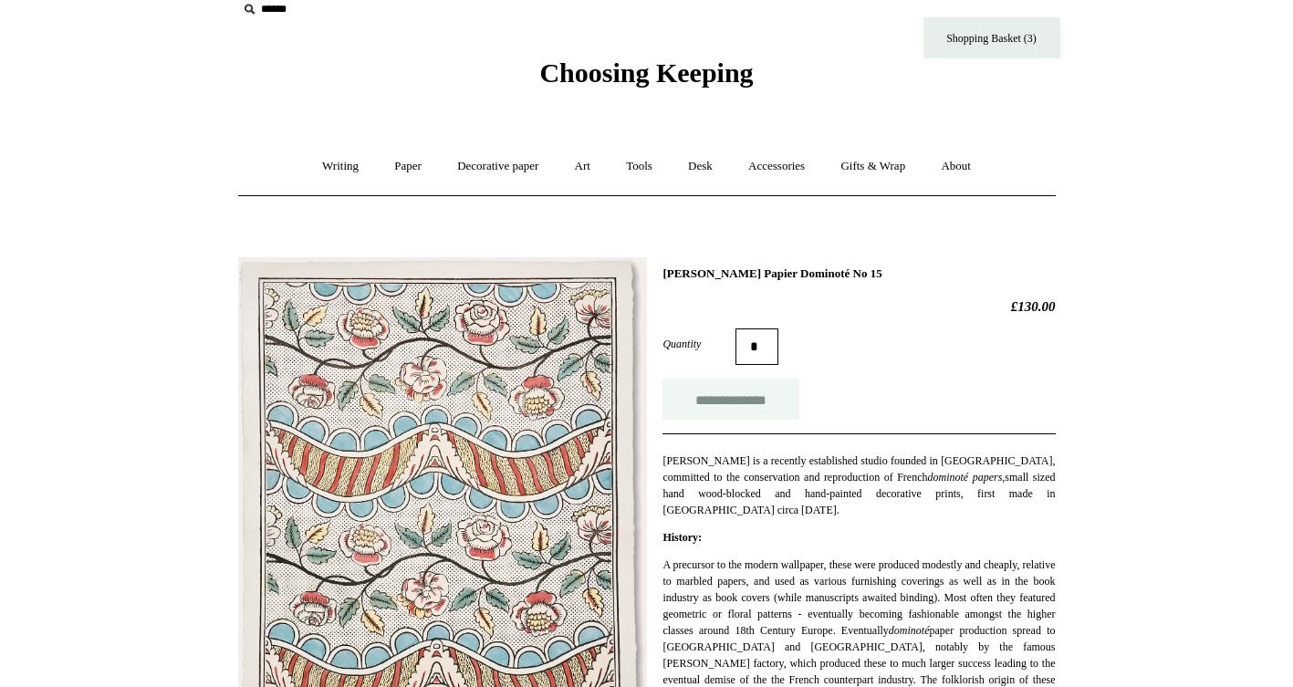
scroll to position [18, 0]
